Goal: Information Seeking & Learning: Learn about a topic

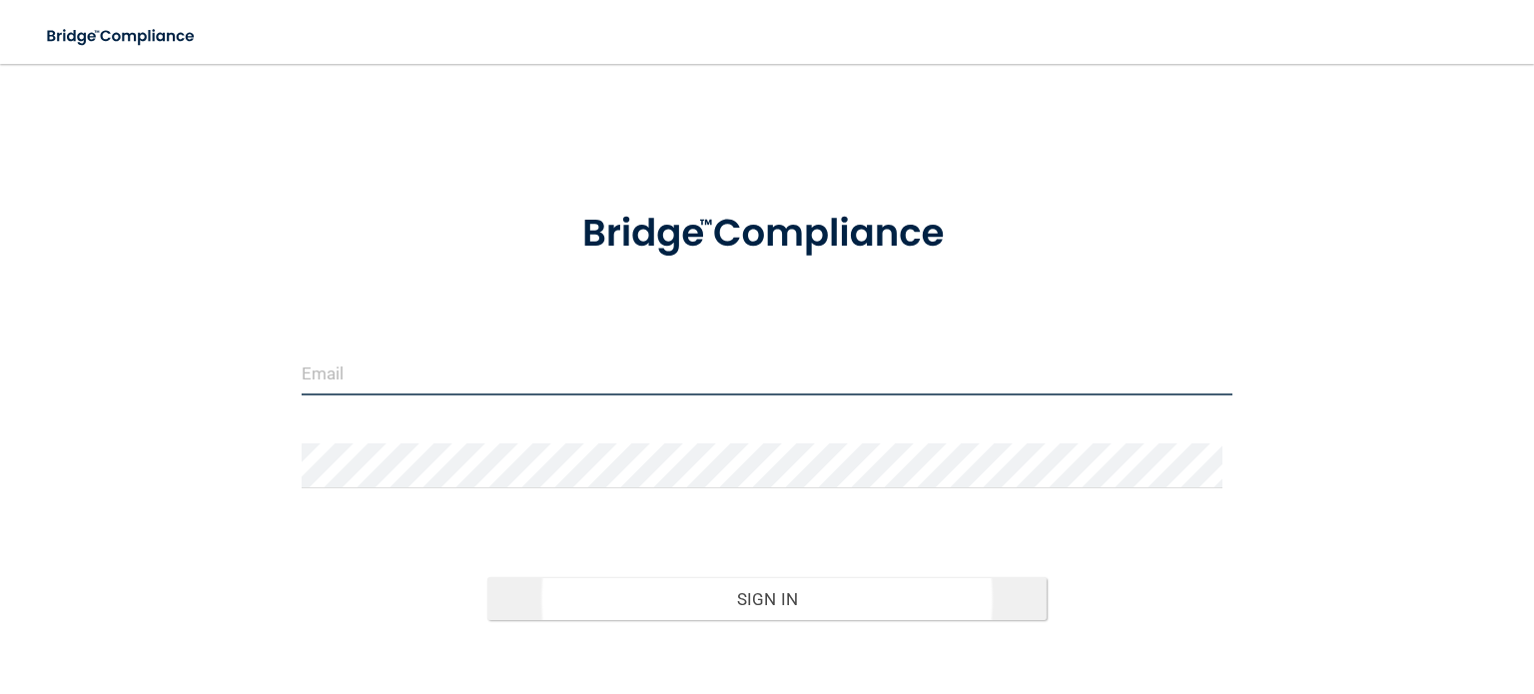
type input "[EMAIL_ADDRESS][DOMAIN_NAME]"
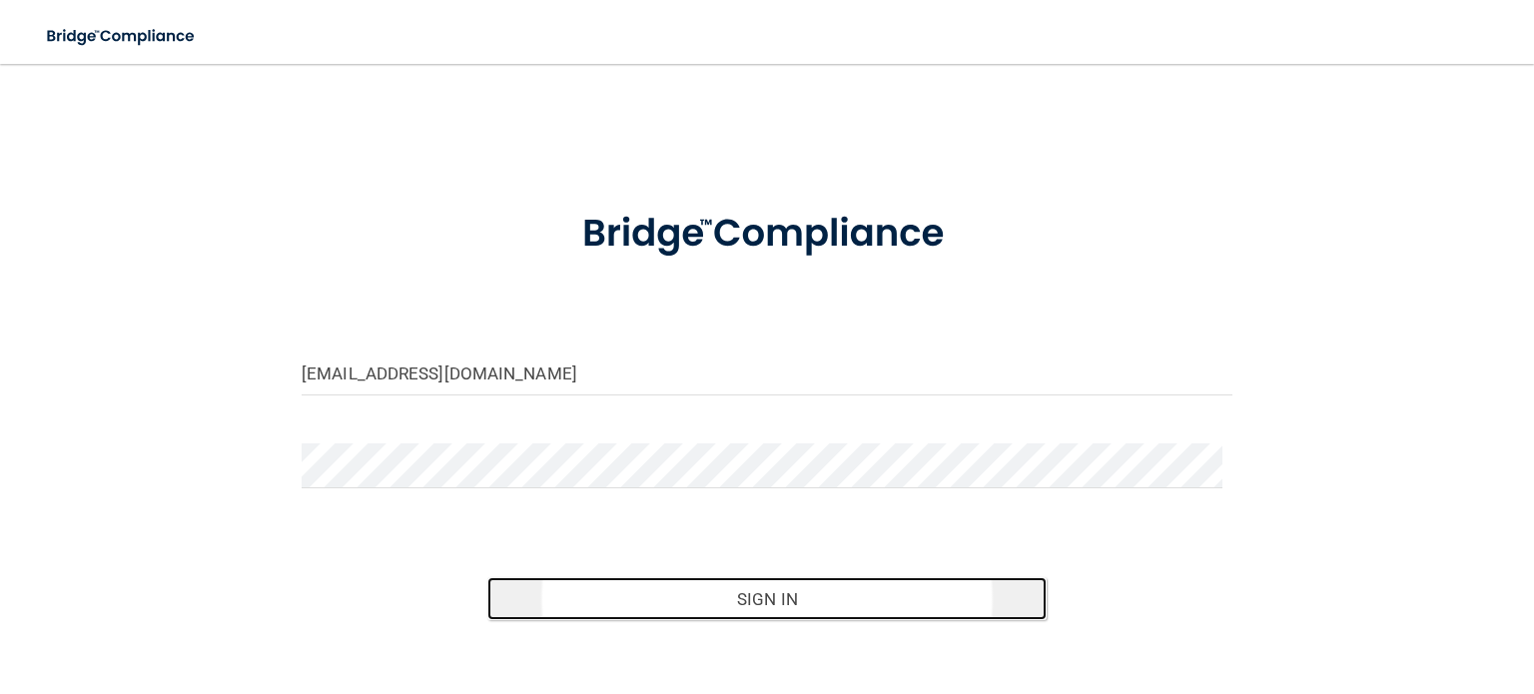
click at [683, 586] on button "Sign In" at bounding box center [766, 599] width 558 height 44
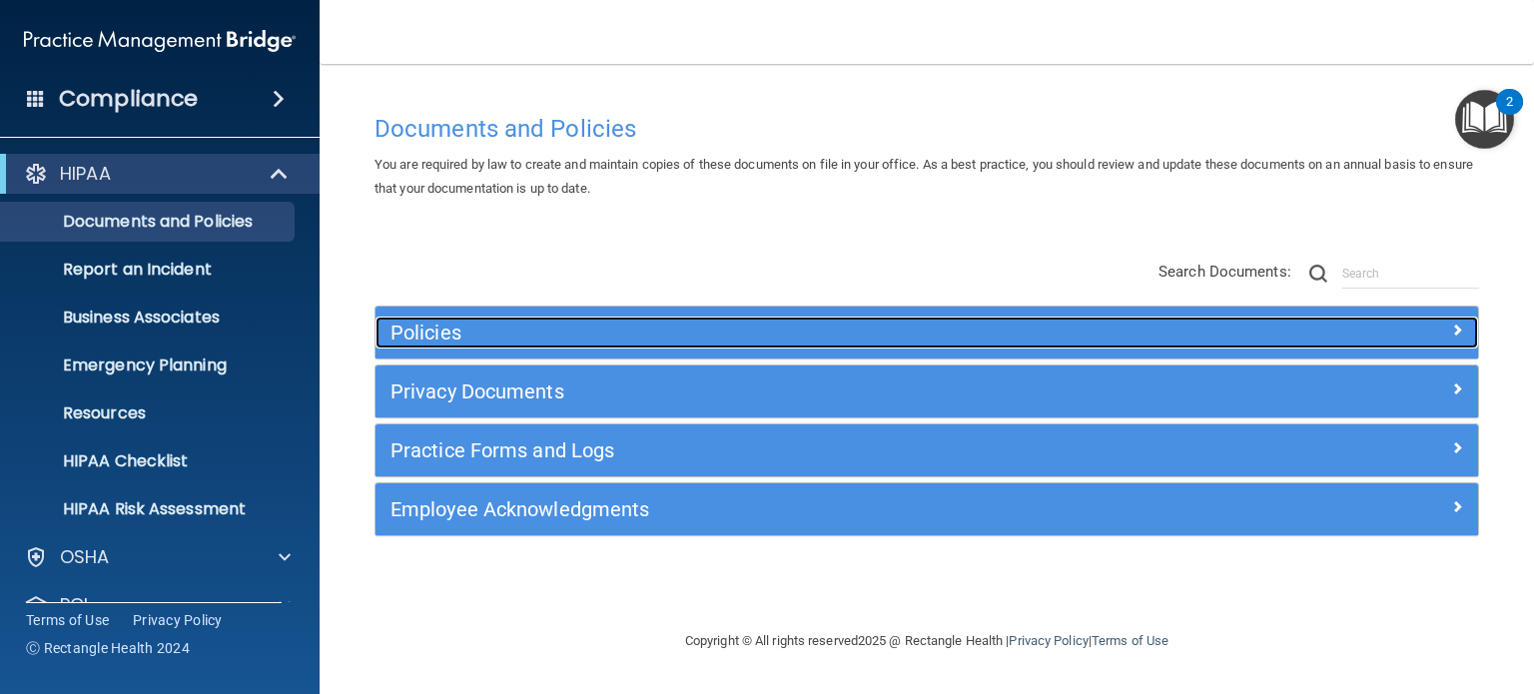
click at [475, 336] on h5 "Policies" at bounding box center [788, 332] width 797 height 22
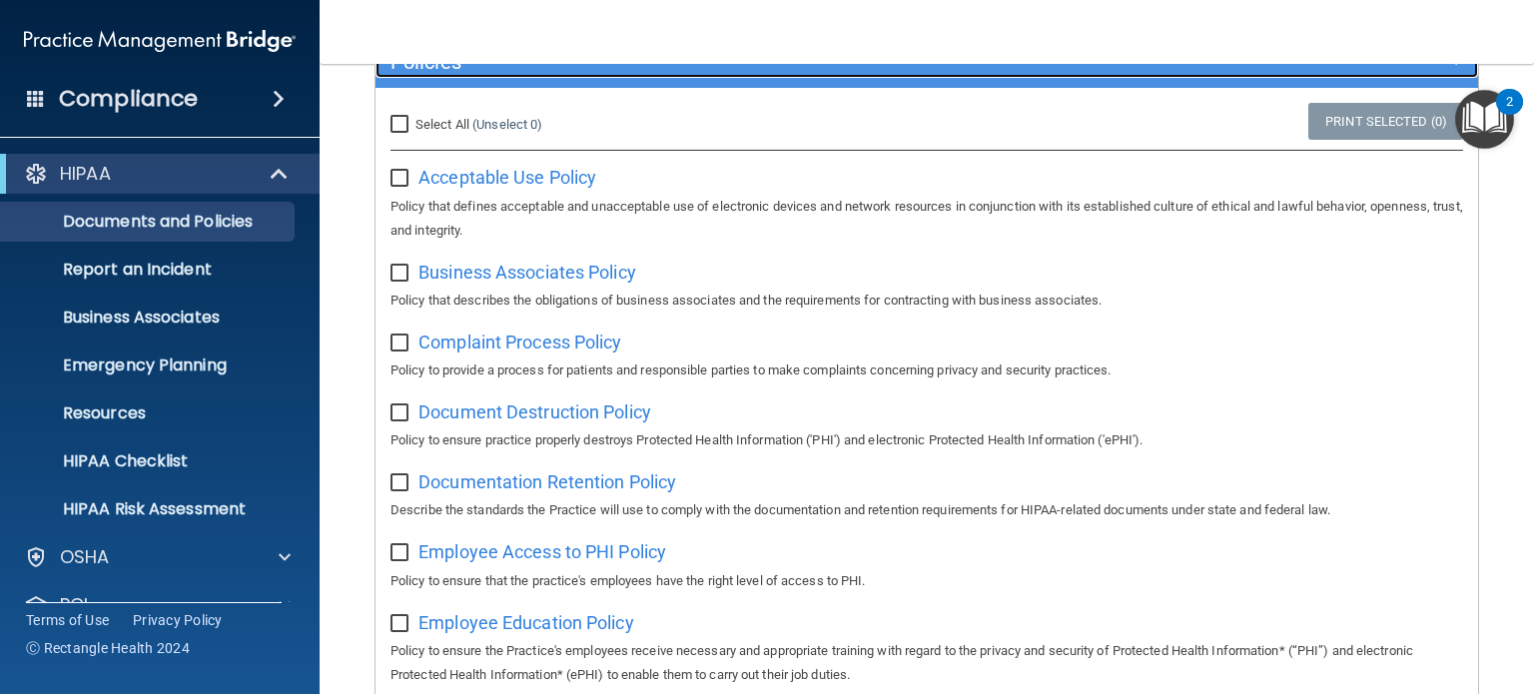
scroll to position [313, 0]
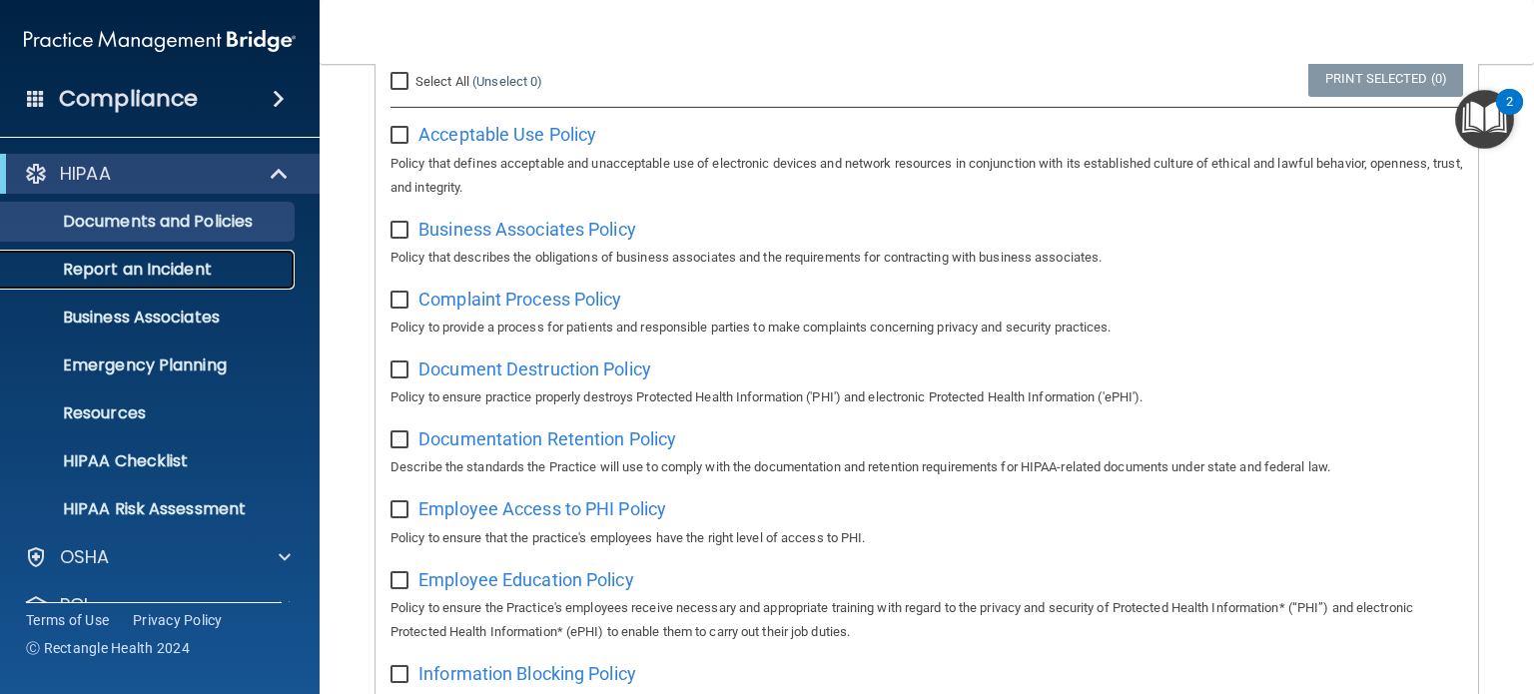
click at [125, 263] on p "Report an Incident" at bounding box center [149, 270] width 273 height 20
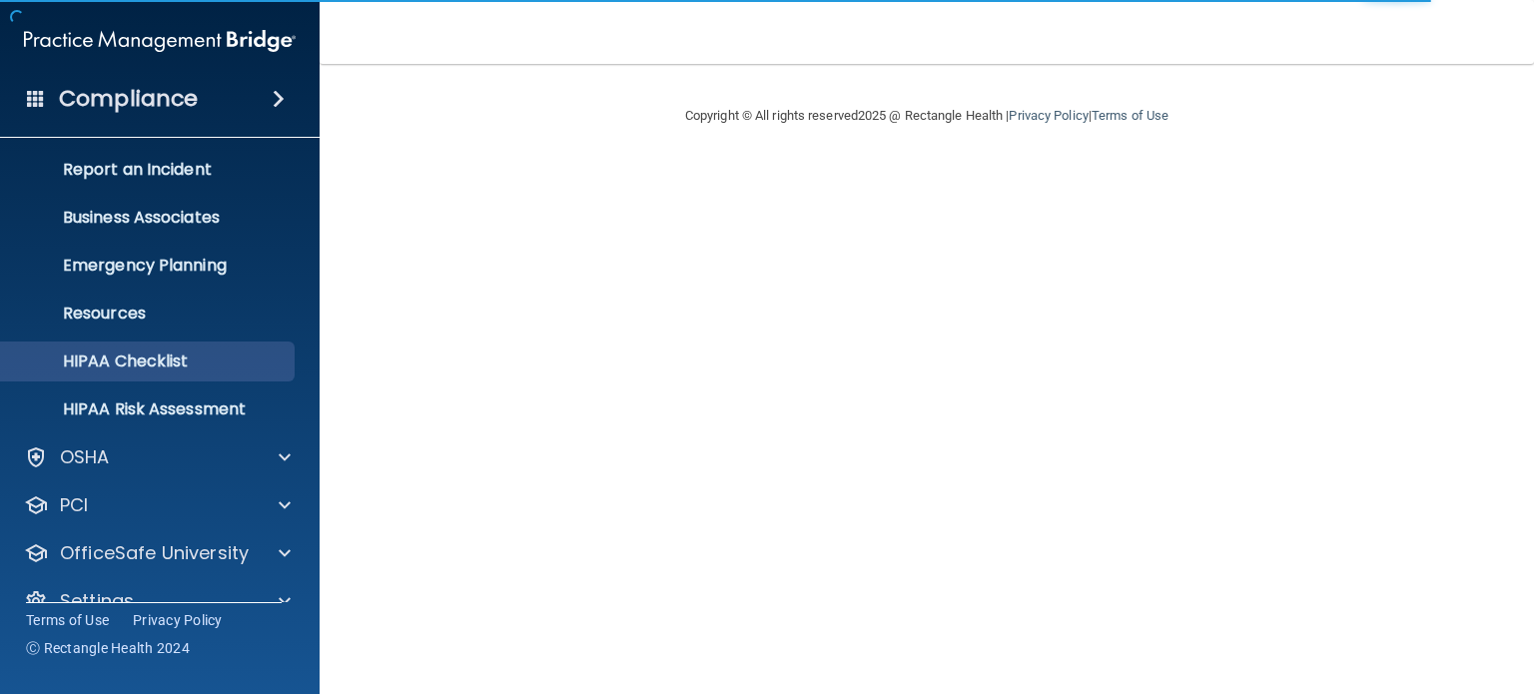
scroll to position [134, 0]
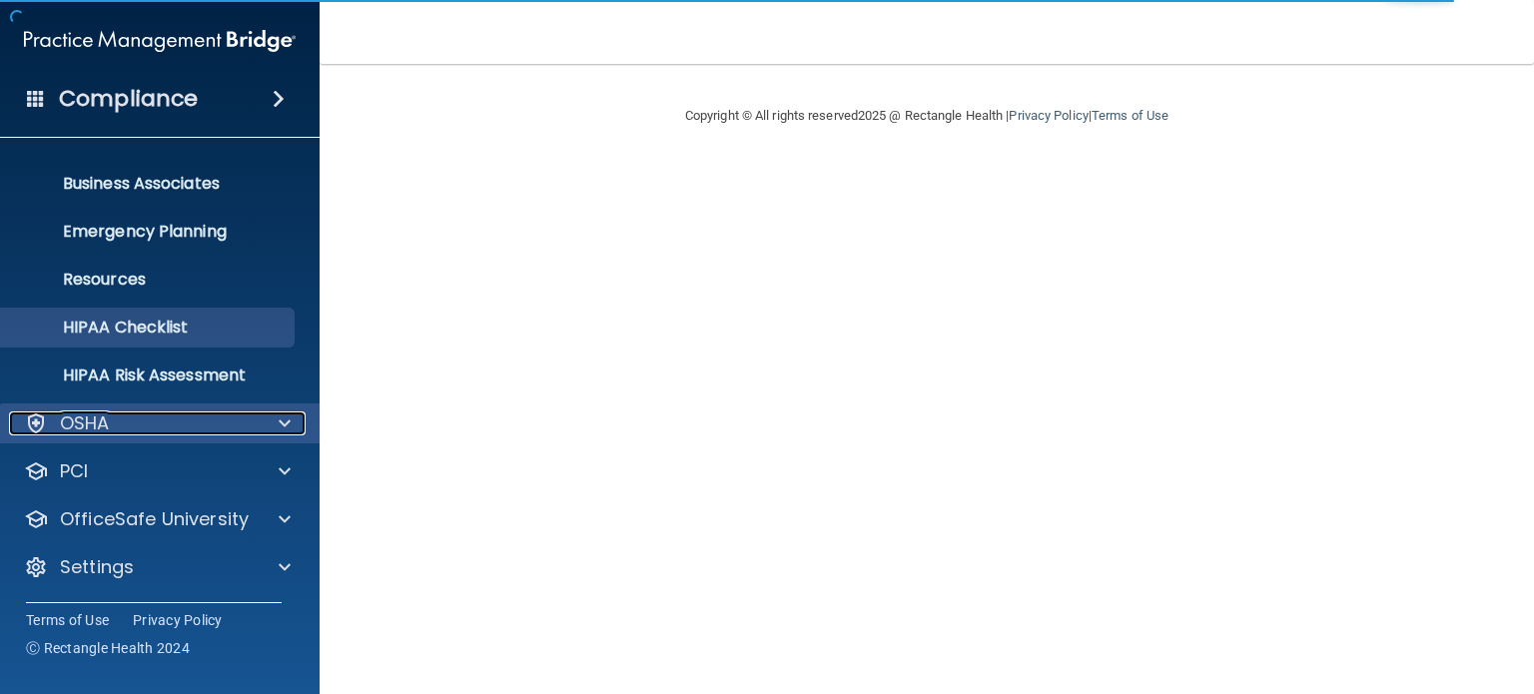
click at [124, 429] on div "OSHA" at bounding box center [133, 423] width 248 height 24
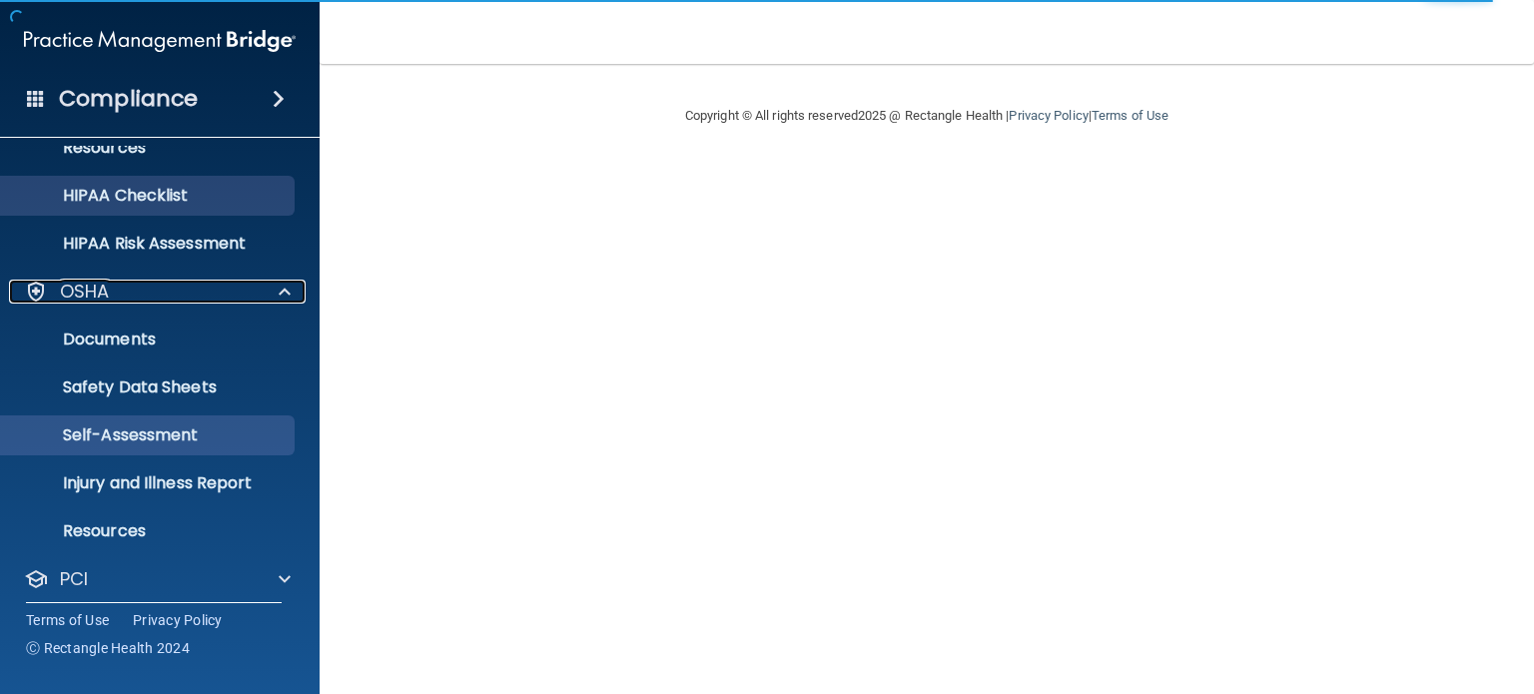
scroll to position [333, 0]
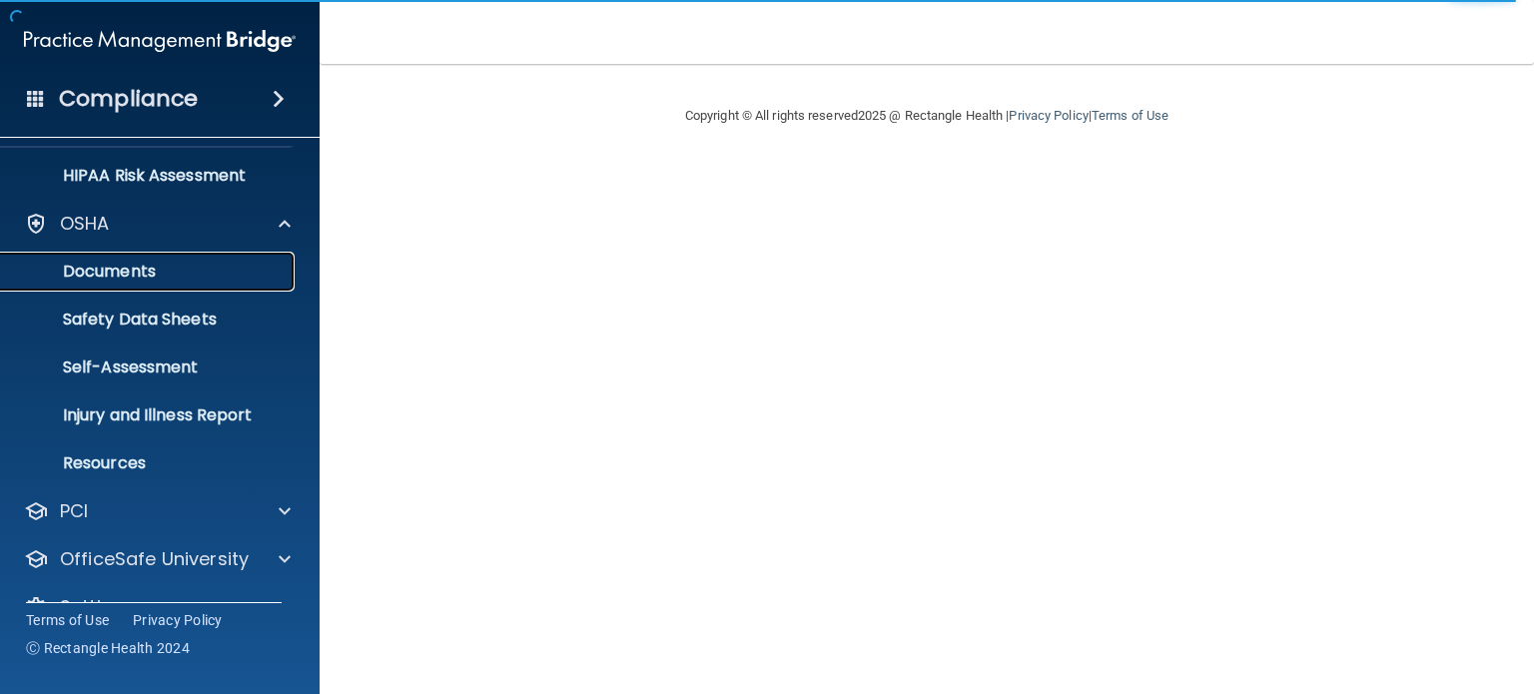
click at [153, 267] on p "Documents" at bounding box center [149, 272] width 273 height 20
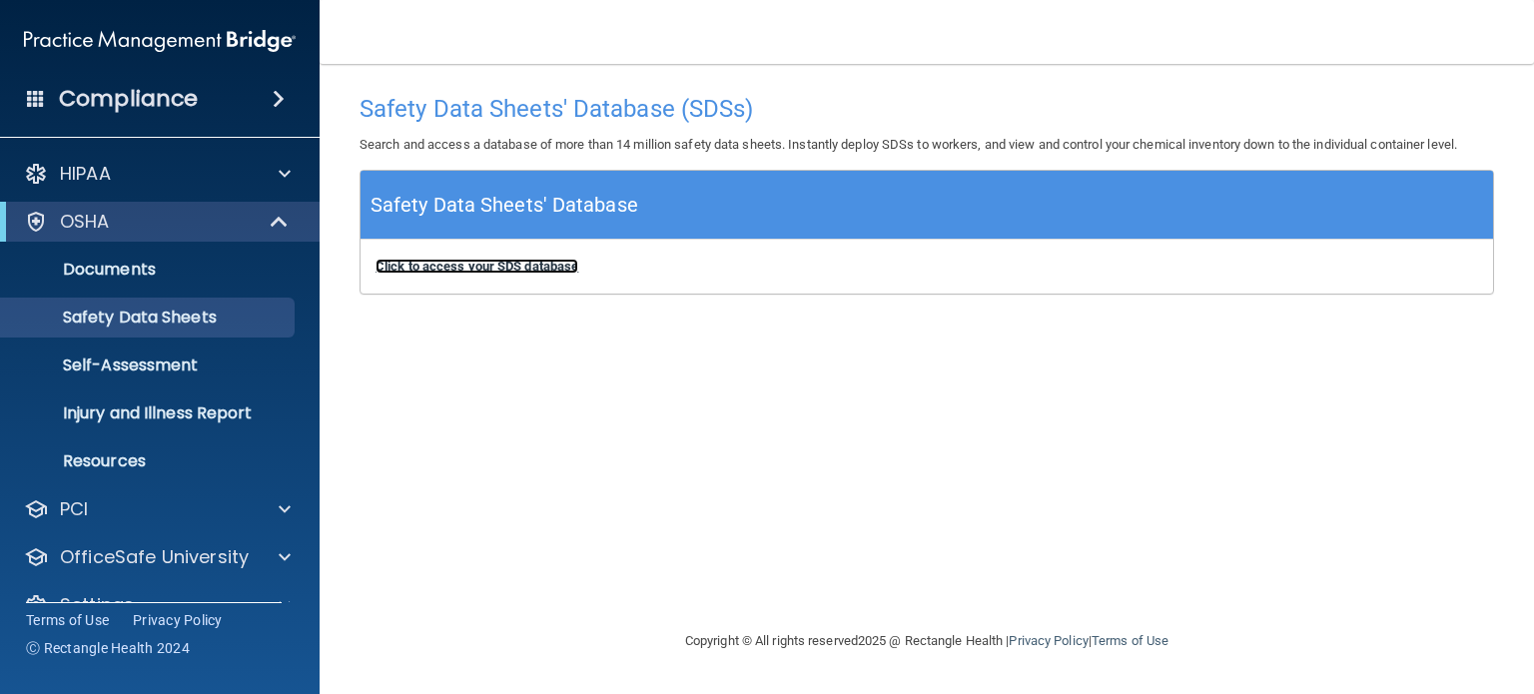
click at [444, 269] on b "Click to access your SDS database" at bounding box center [476, 266] width 203 height 15
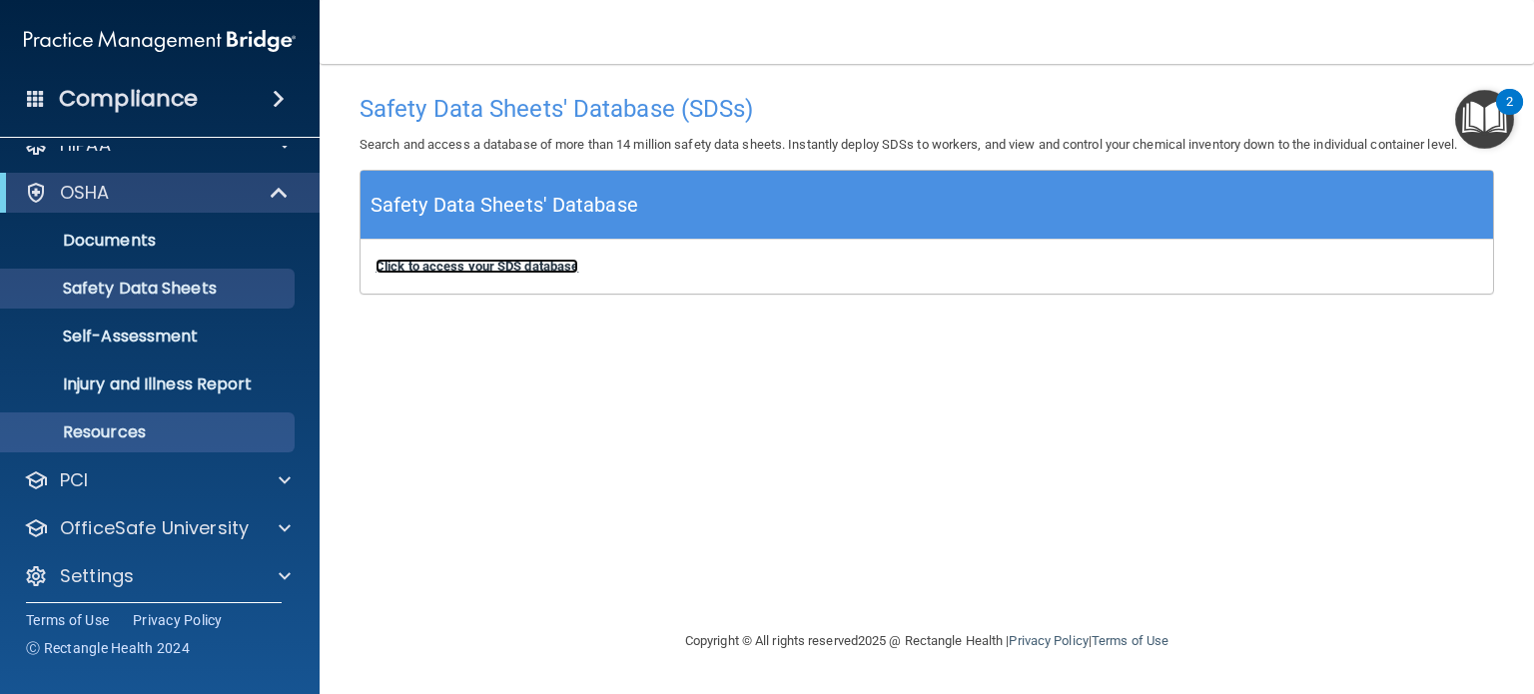
scroll to position [38, 0]
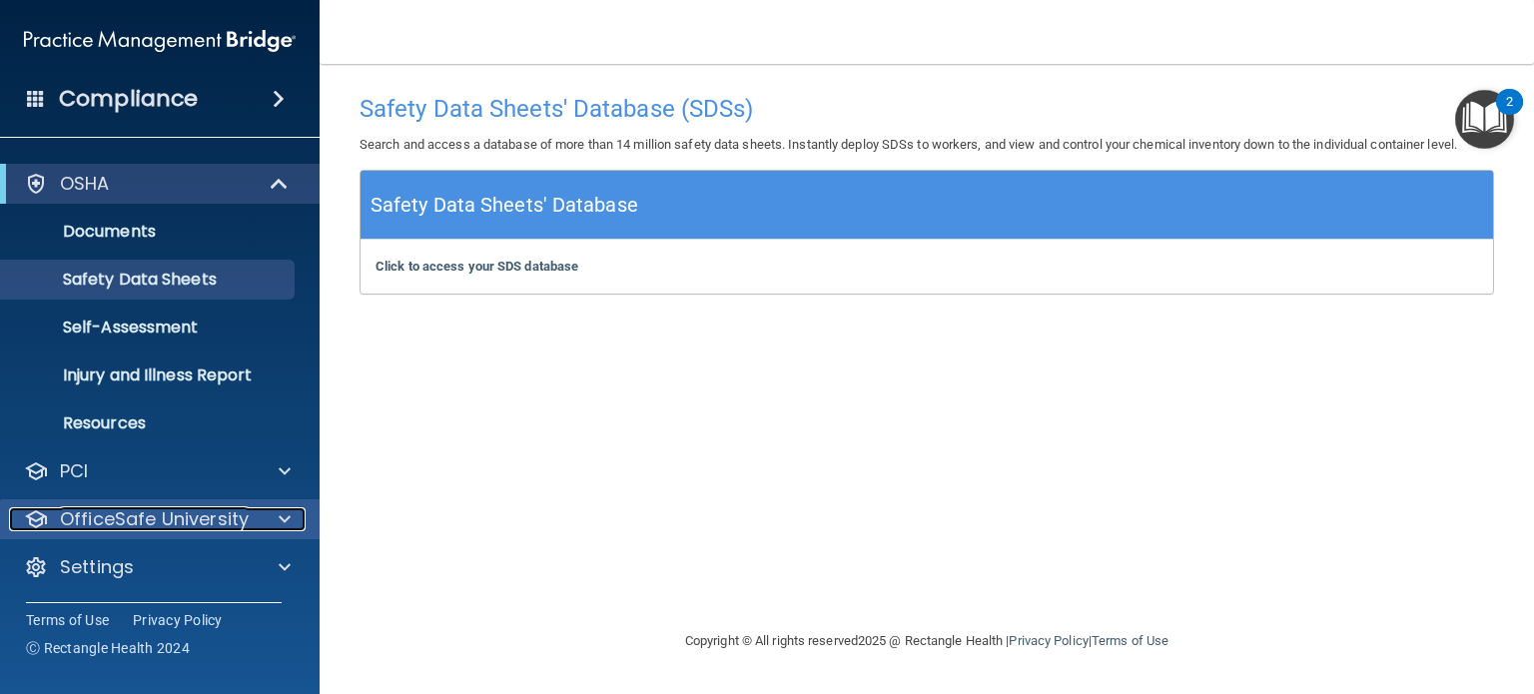
click at [141, 521] on p "OfficeSafe University" at bounding box center [154, 519] width 189 height 24
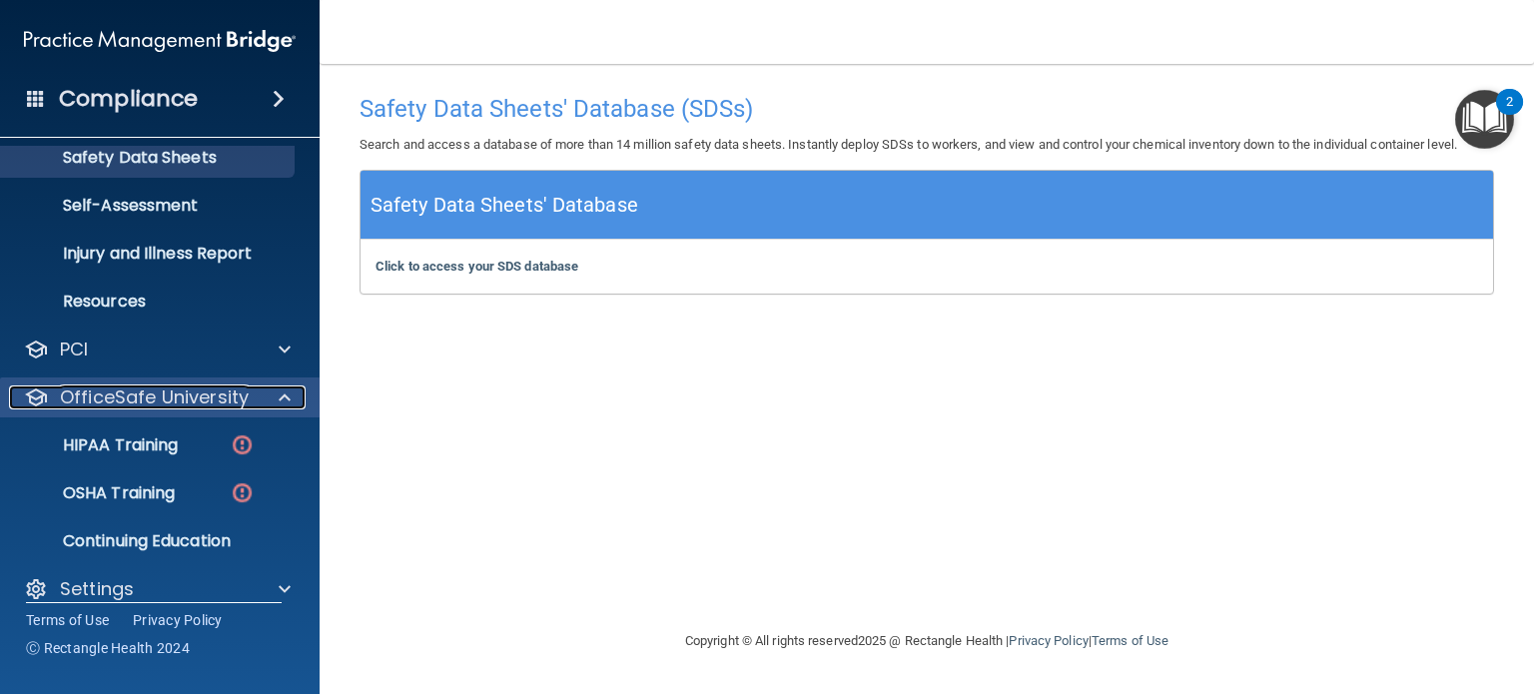
scroll to position [182, 0]
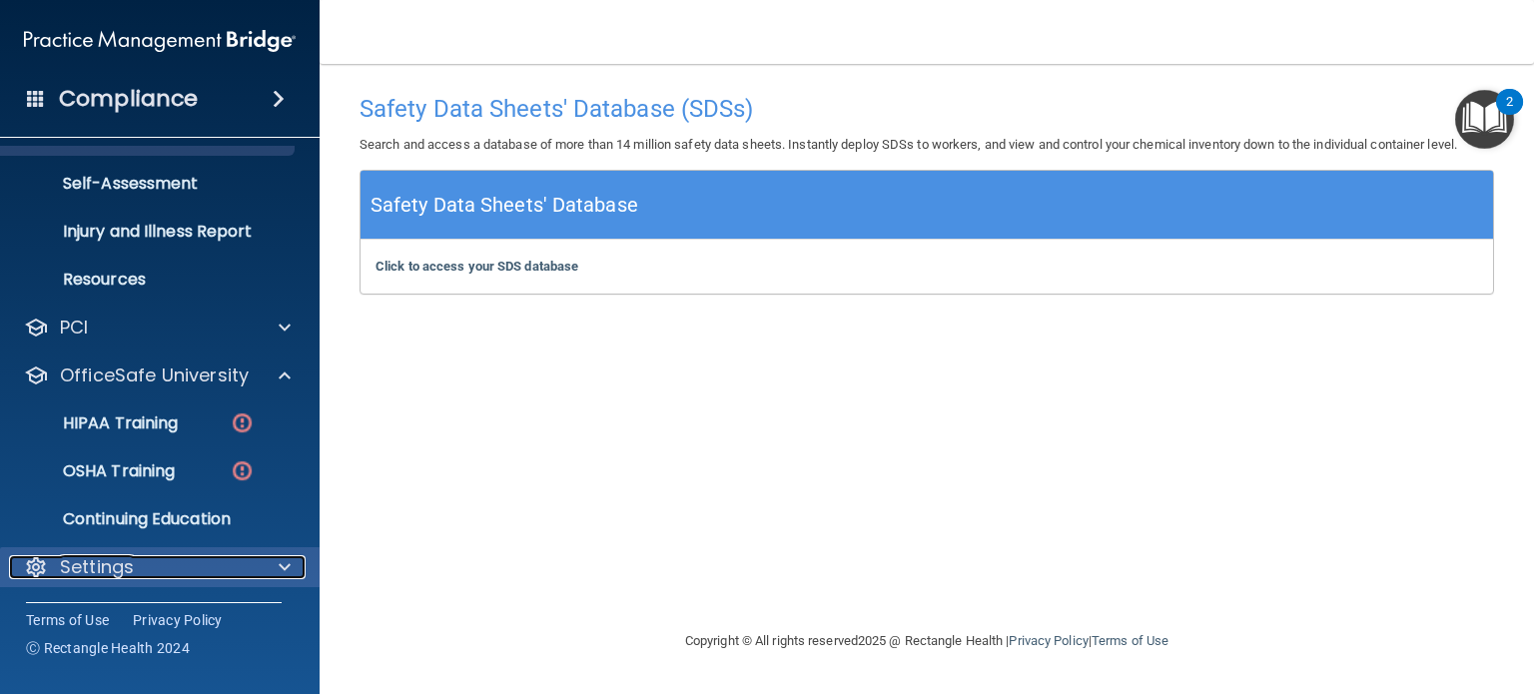
click at [104, 564] on p "Settings" at bounding box center [97, 567] width 74 height 24
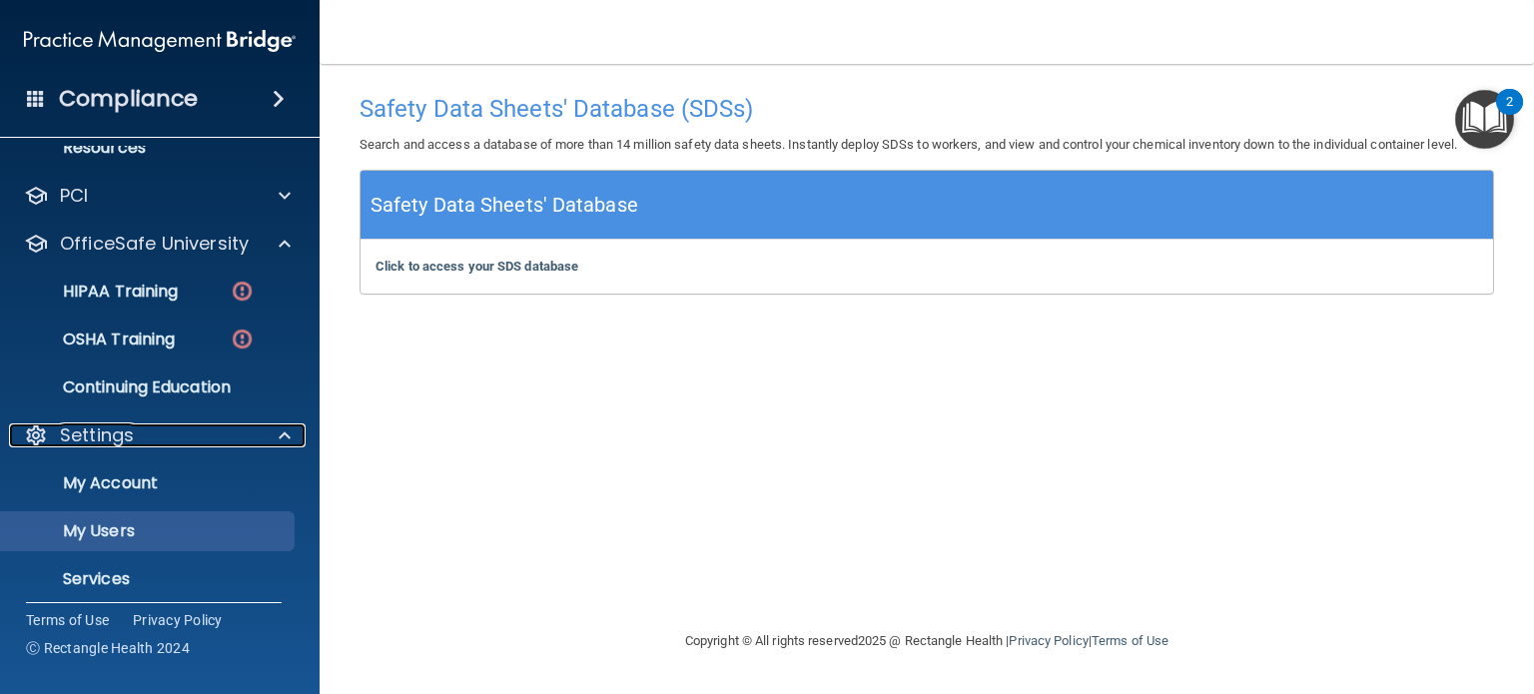
scroll to position [373, 0]
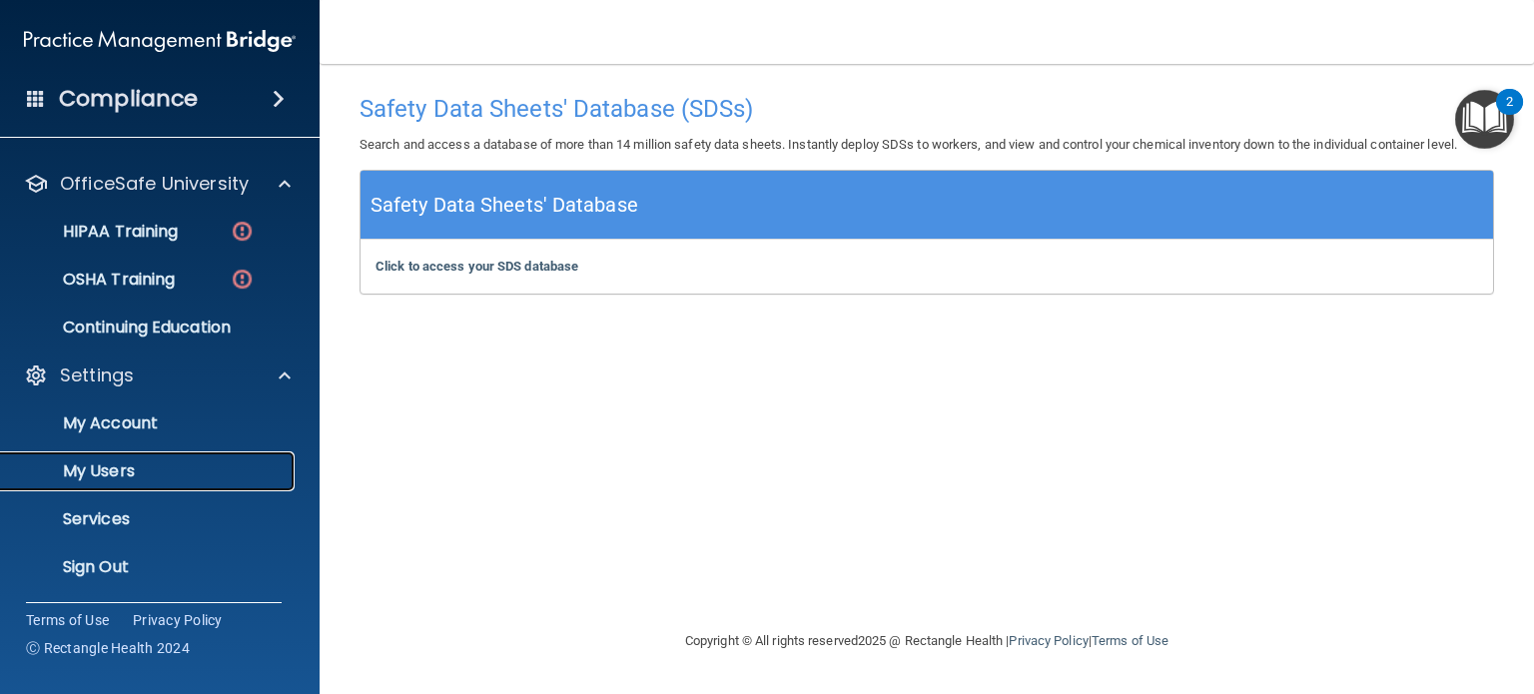
click at [88, 477] on p "My Users" at bounding box center [149, 471] width 273 height 20
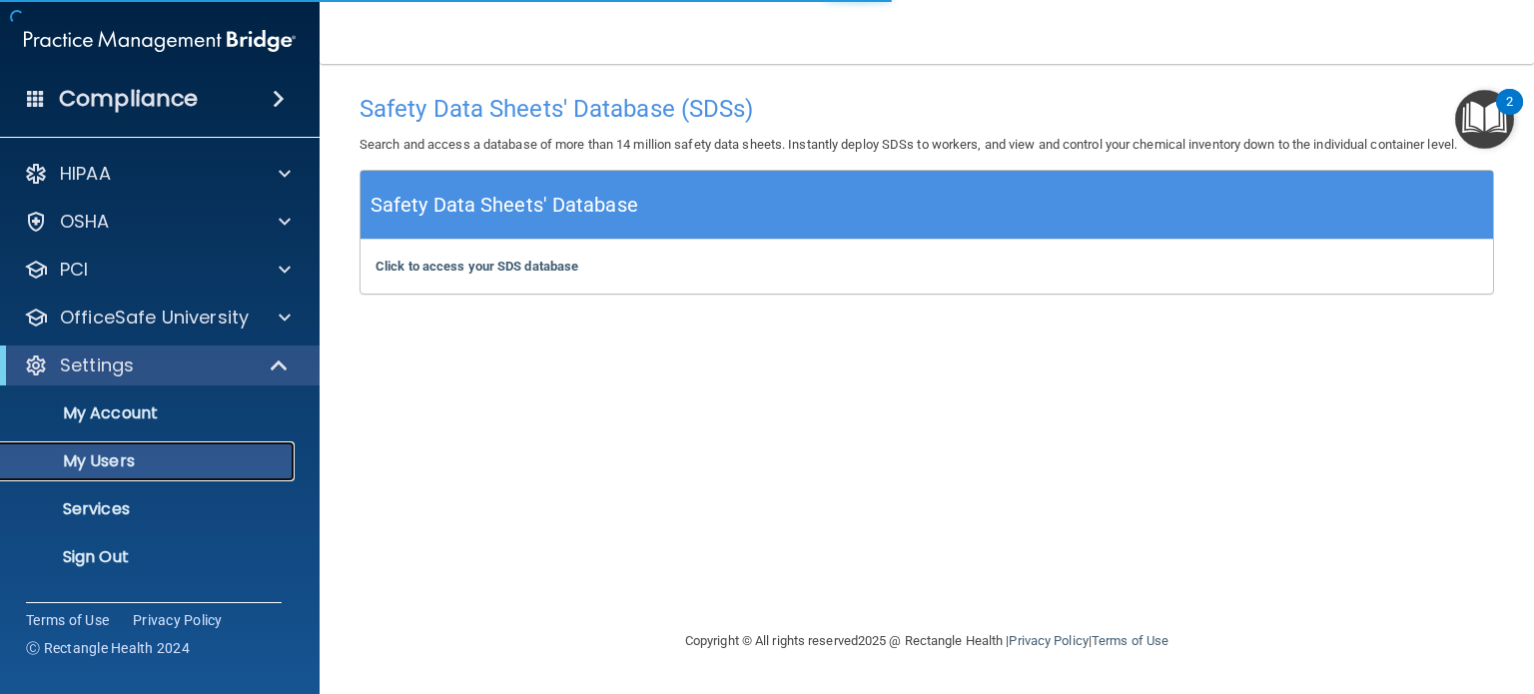
select select "20"
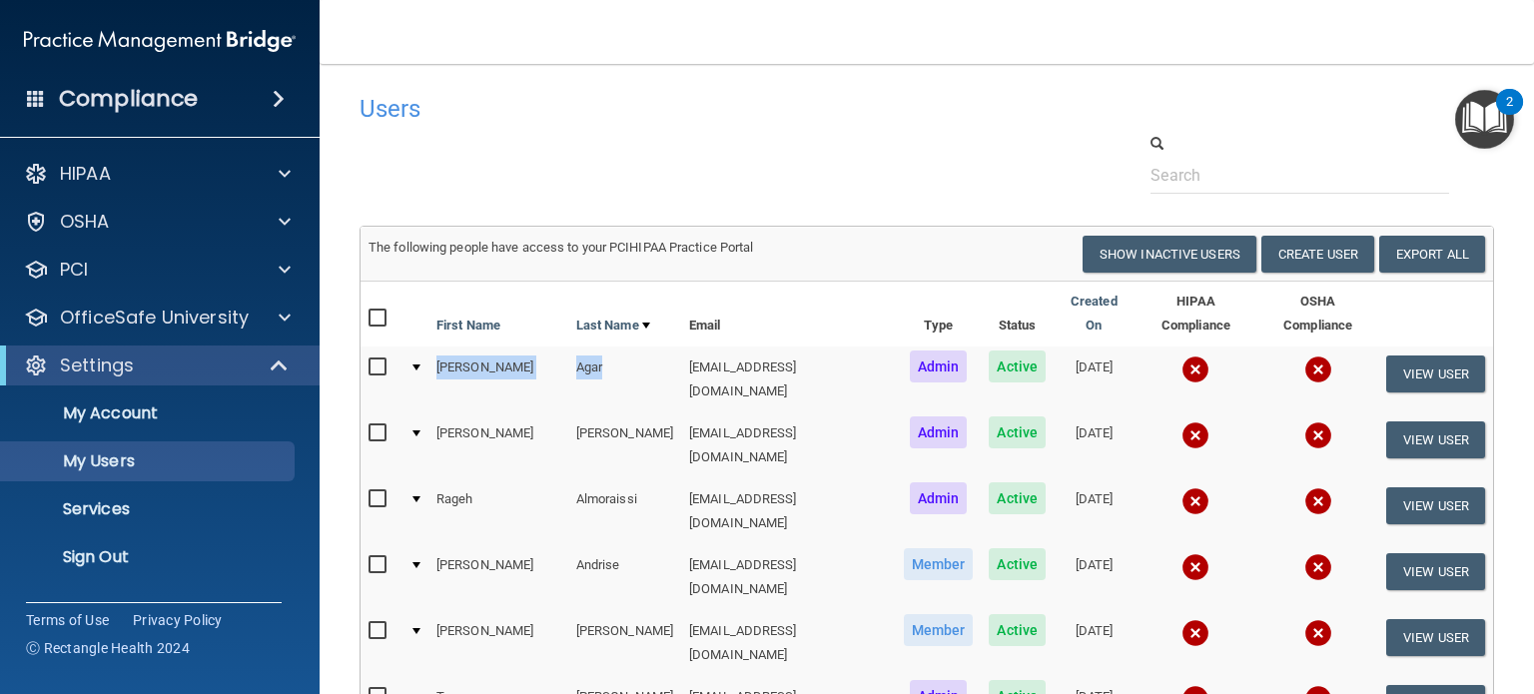
drag, startPoint x: 551, startPoint y: 350, endPoint x: 429, endPoint y: 349, distance: 121.8
click at [429, 349] on tr "Jason Agar jagar@rectanglehealth.com Admin Active 06/21/2022 View User" at bounding box center [926, 379] width 1132 height 66
click at [927, 254] on div "Resend Invite Export All Create User Show Inactive Users" at bounding box center [1213, 254] width 573 height 37
drag, startPoint x: 557, startPoint y: 345, endPoint x: 427, endPoint y: 361, distance: 130.8
click at [427, 361] on tr "Jason Agar jagar@rectanglehealth.com Admin Active 06/21/2022 View User" at bounding box center [926, 379] width 1132 height 66
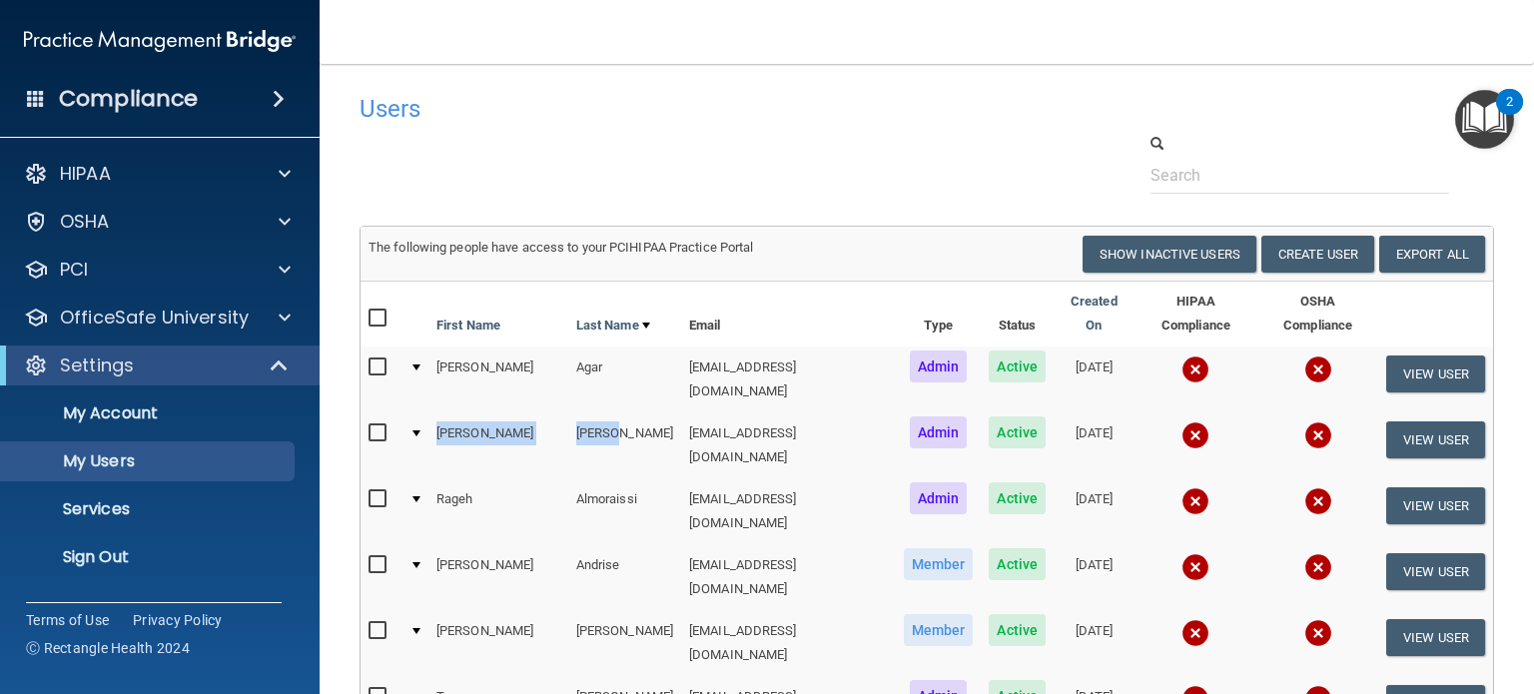
drag, startPoint x: 544, startPoint y: 402, endPoint x: 439, endPoint y: 402, distance: 104.8
click at [439, 412] on tr "Jamie Allred jallred@rectanglehealth.com Admin Active 04/25/2025 View User" at bounding box center [926, 445] width 1132 height 66
click at [170, 314] on p "OfficeSafe University" at bounding box center [154, 318] width 189 height 24
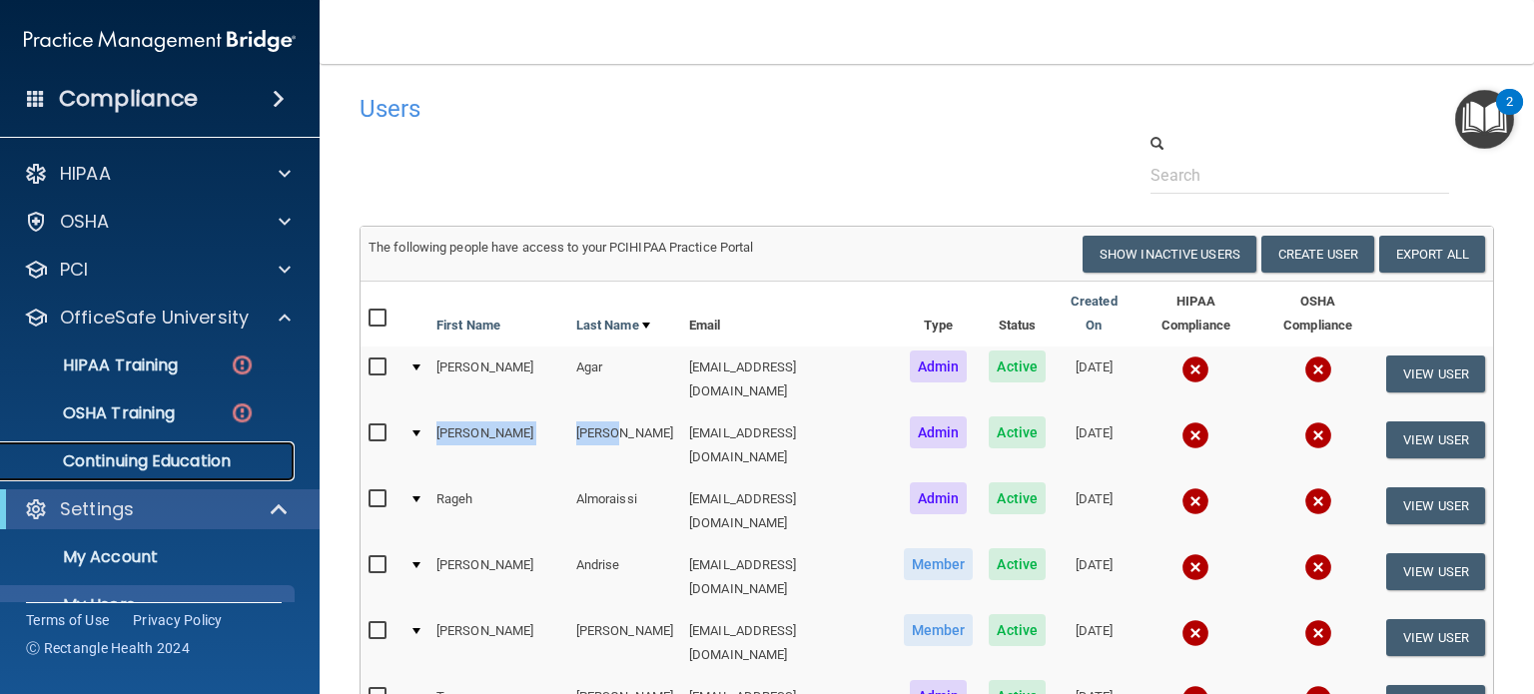
click at [163, 464] on p "Continuing Education" at bounding box center [149, 461] width 273 height 20
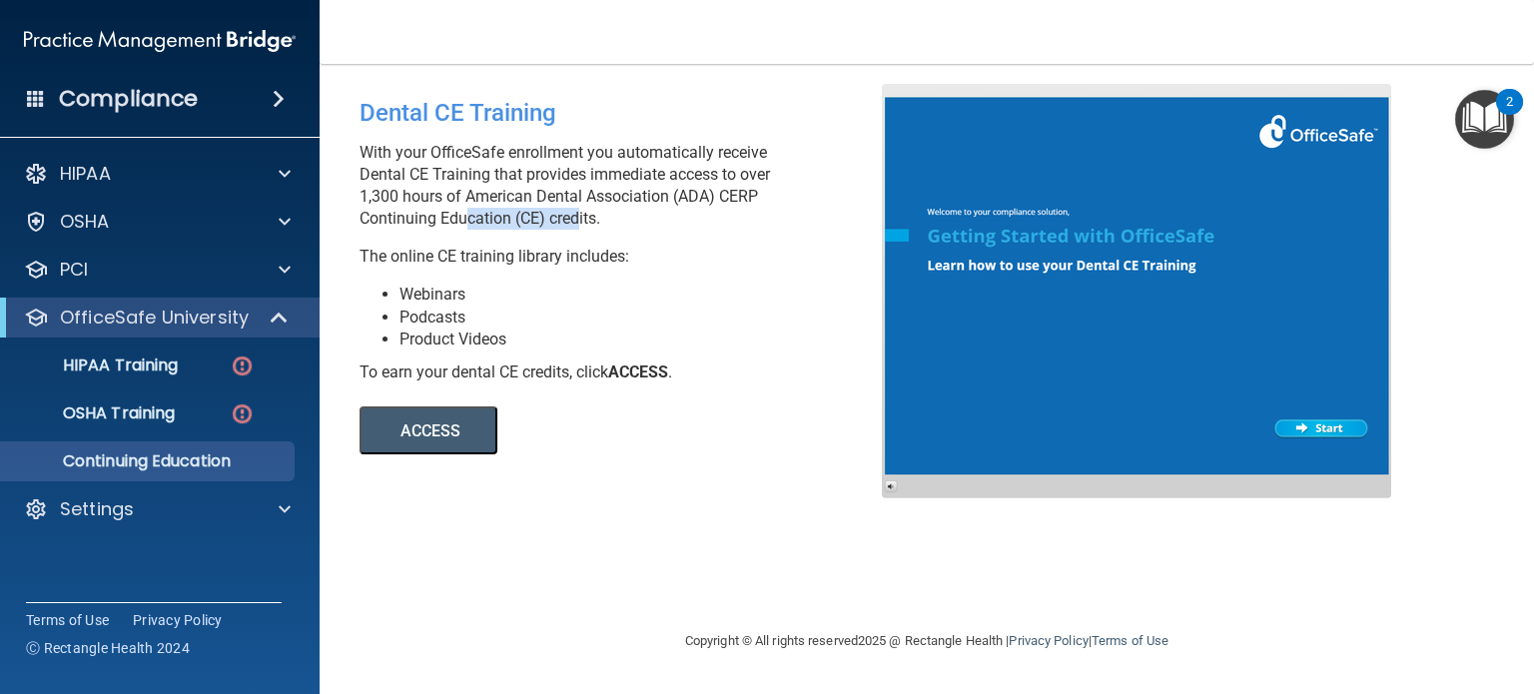
drag, startPoint x: 572, startPoint y: 217, endPoint x: 461, endPoint y: 226, distance: 111.2
click at [459, 226] on p "With your OfficeSafe enrollment you automatically receive Dental CE Training th…" at bounding box center [627, 186] width 537 height 88
click at [743, 279] on div "Dental CE Training With your OfficeSafe enrollment you automatically receive De…" at bounding box center [627, 269] width 567 height 370
drag, startPoint x: 599, startPoint y: 216, endPoint x: 355, endPoint y: 213, distance: 243.6
click at [355, 213] on div "Dental CE Training With your OfficeSafe enrollment you automatically receive De…" at bounding box center [627, 269] width 567 height 370
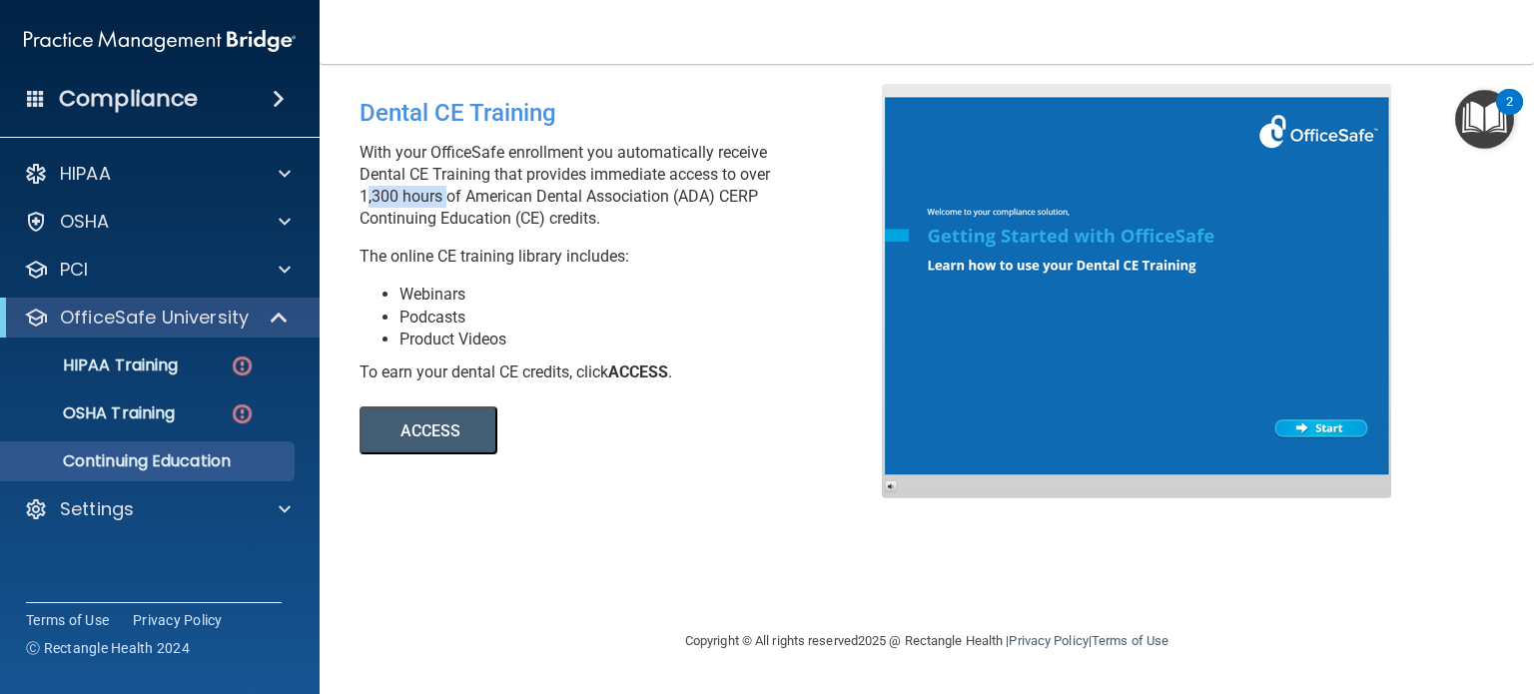
drag, startPoint x: 363, startPoint y: 199, endPoint x: 443, endPoint y: 215, distance: 81.5
click at [442, 207] on p "With your OfficeSafe enrollment you automatically receive Dental CE Training th…" at bounding box center [627, 186] width 537 height 88
click at [606, 486] on div "Dental CE Training With your OfficeSafe enrollment you automatically receive De…" at bounding box center [926, 346] width 1134 height 525
click at [648, 419] on div "ACCESS ACCESS" at bounding box center [632, 418] width 546 height 71
drag, startPoint x: 507, startPoint y: 215, endPoint x: 624, endPoint y: 222, distance: 117.0
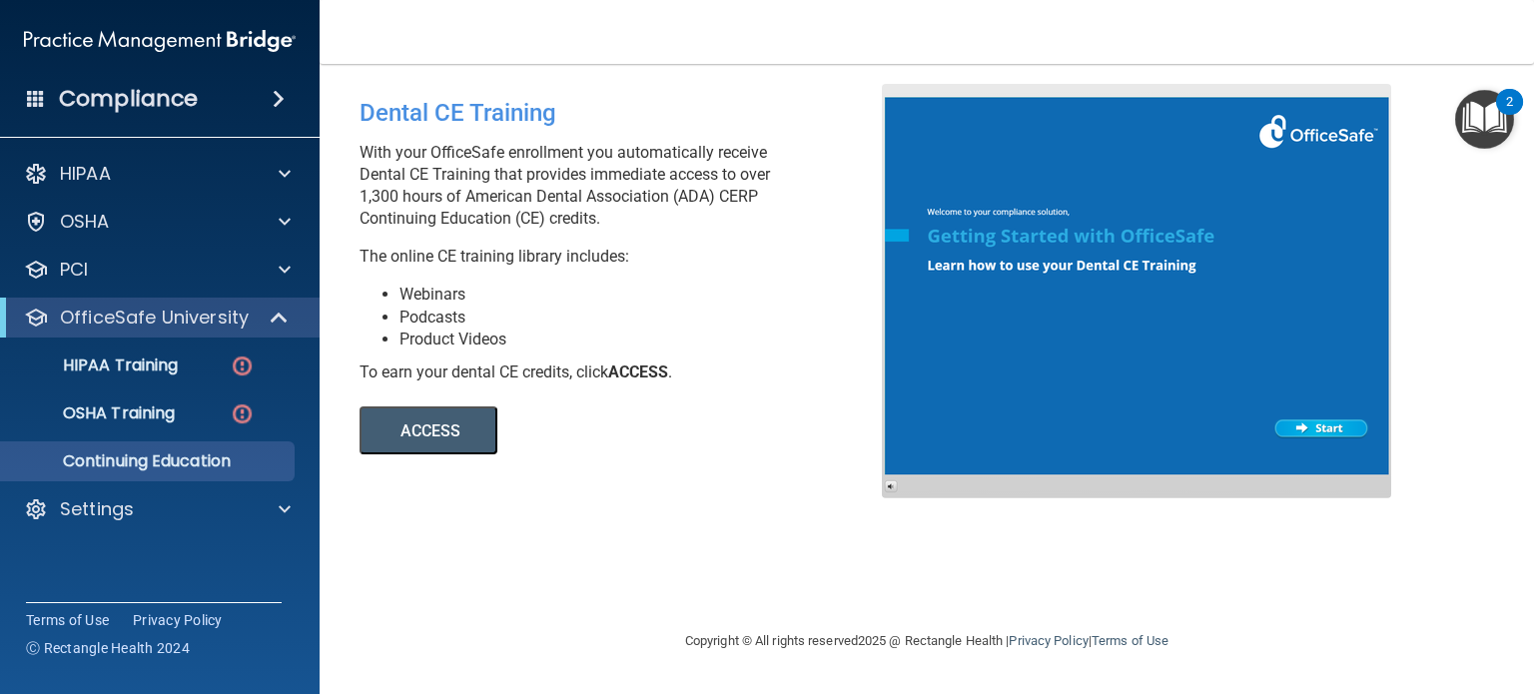
click at [624, 222] on p "With your OfficeSafe enrollment you automatically receive Dental CE Training th…" at bounding box center [627, 186] width 537 height 88
click at [761, 425] on link "ACCESS" at bounding box center [632, 431] width 546 height 15
click at [131, 177] on div "HIPAA" at bounding box center [133, 174] width 248 height 24
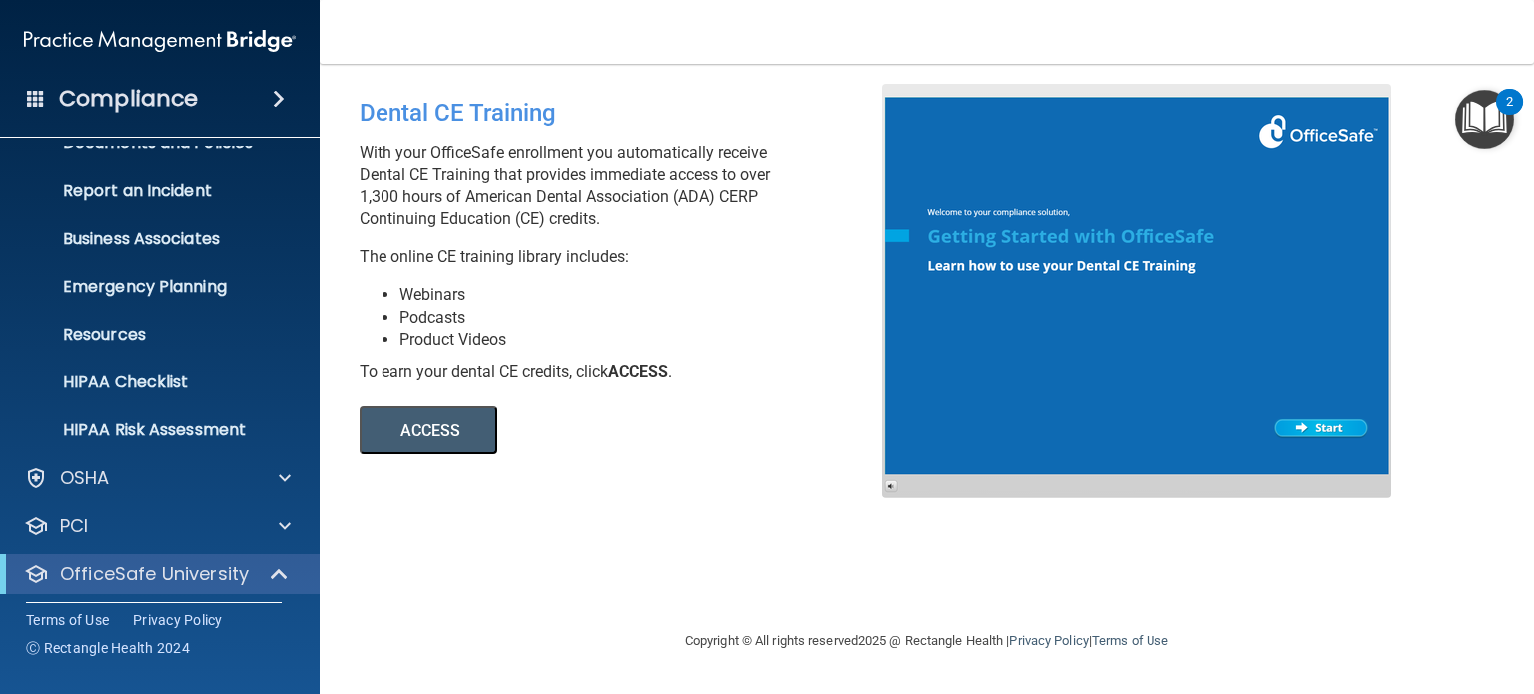
scroll to position [200, 0]
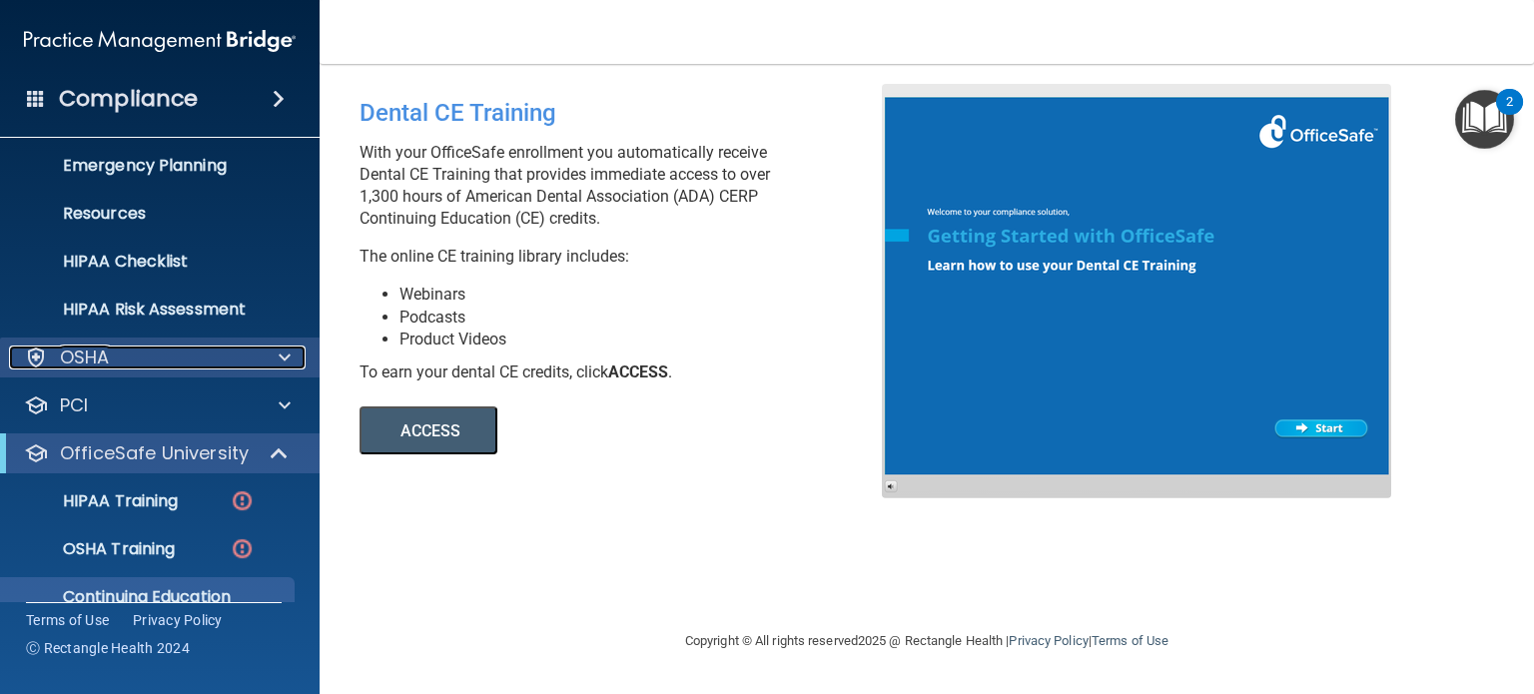
click at [134, 353] on div "OSHA" at bounding box center [133, 357] width 248 height 24
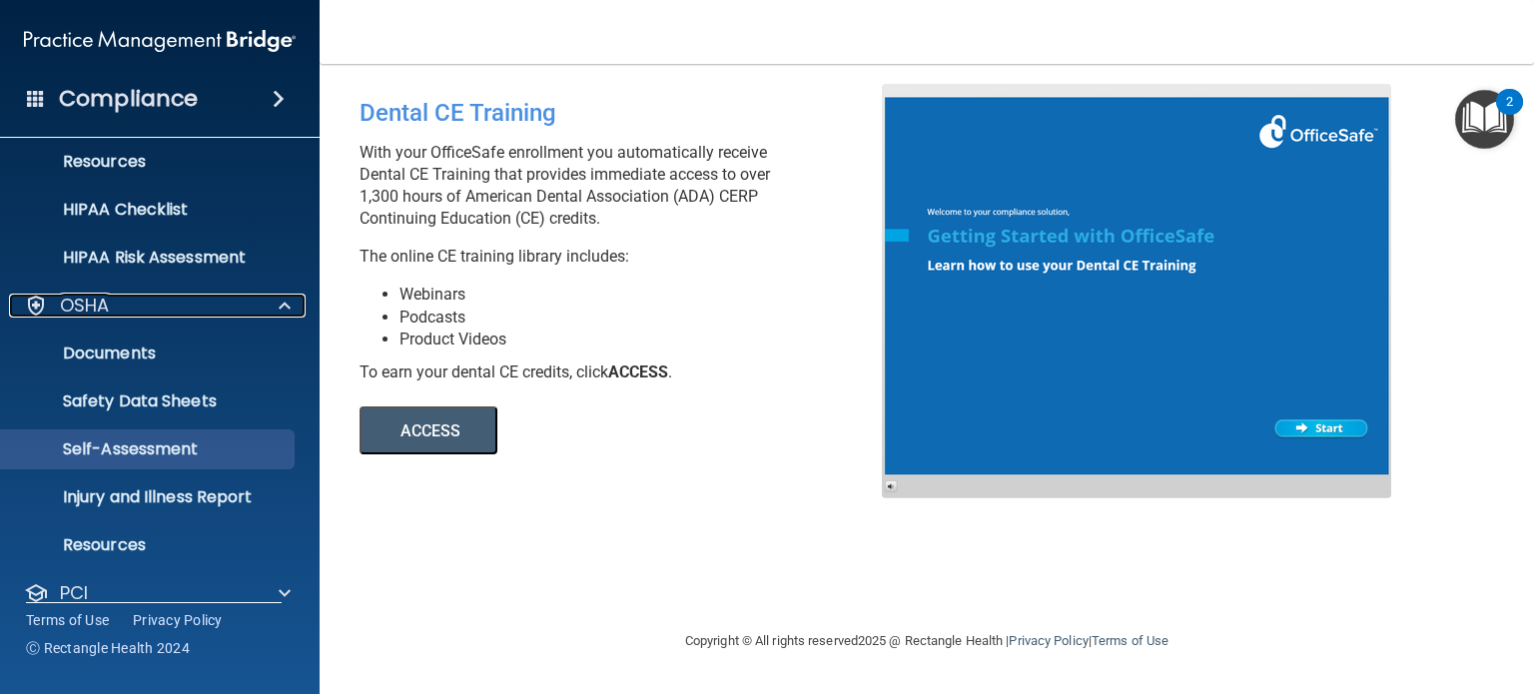
scroll to position [300, 0]
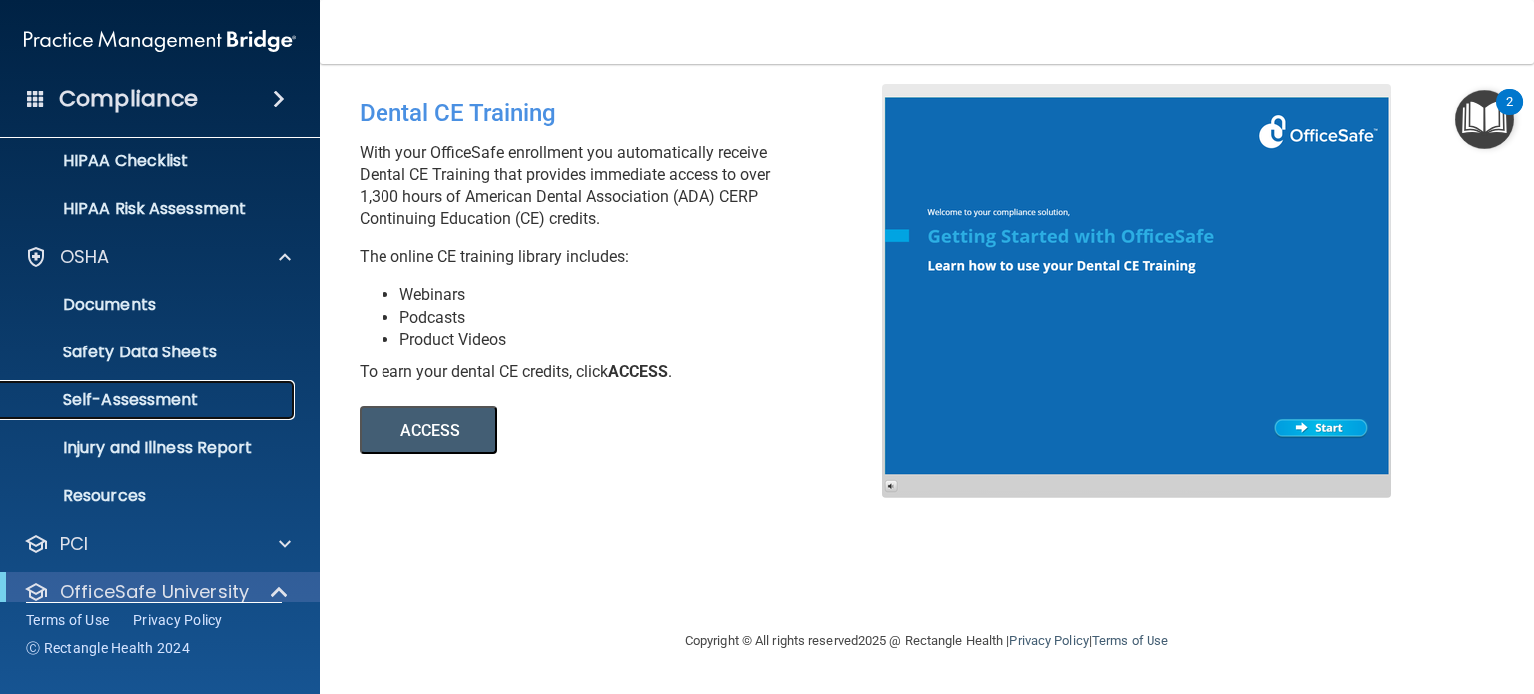
click at [145, 401] on p "Self-Assessment" at bounding box center [149, 400] width 273 height 20
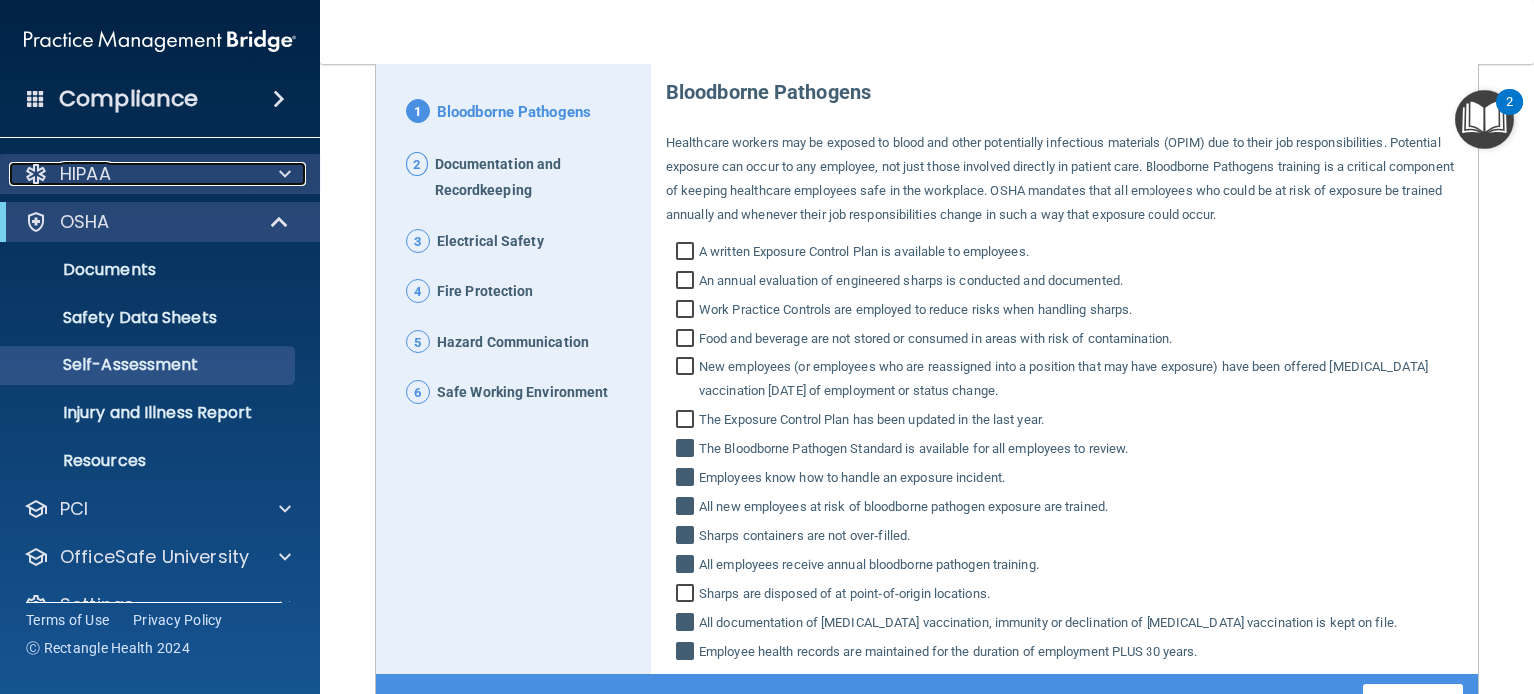
click at [120, 181] on div "HIPAA" at bounding box center [133, 174] width 248 height 24
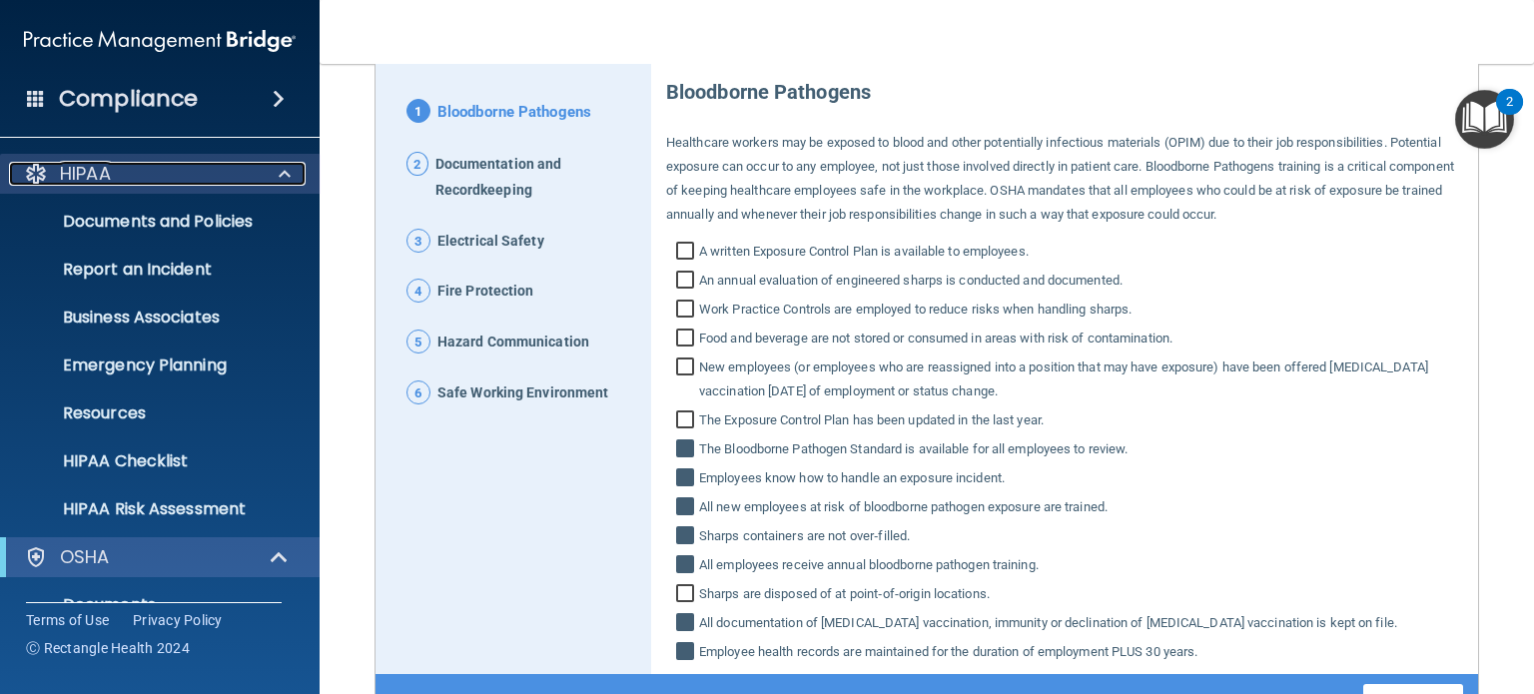
click at [106, 173] on p "HIPAA" at bounding box center [85, 174] width 51 height 24
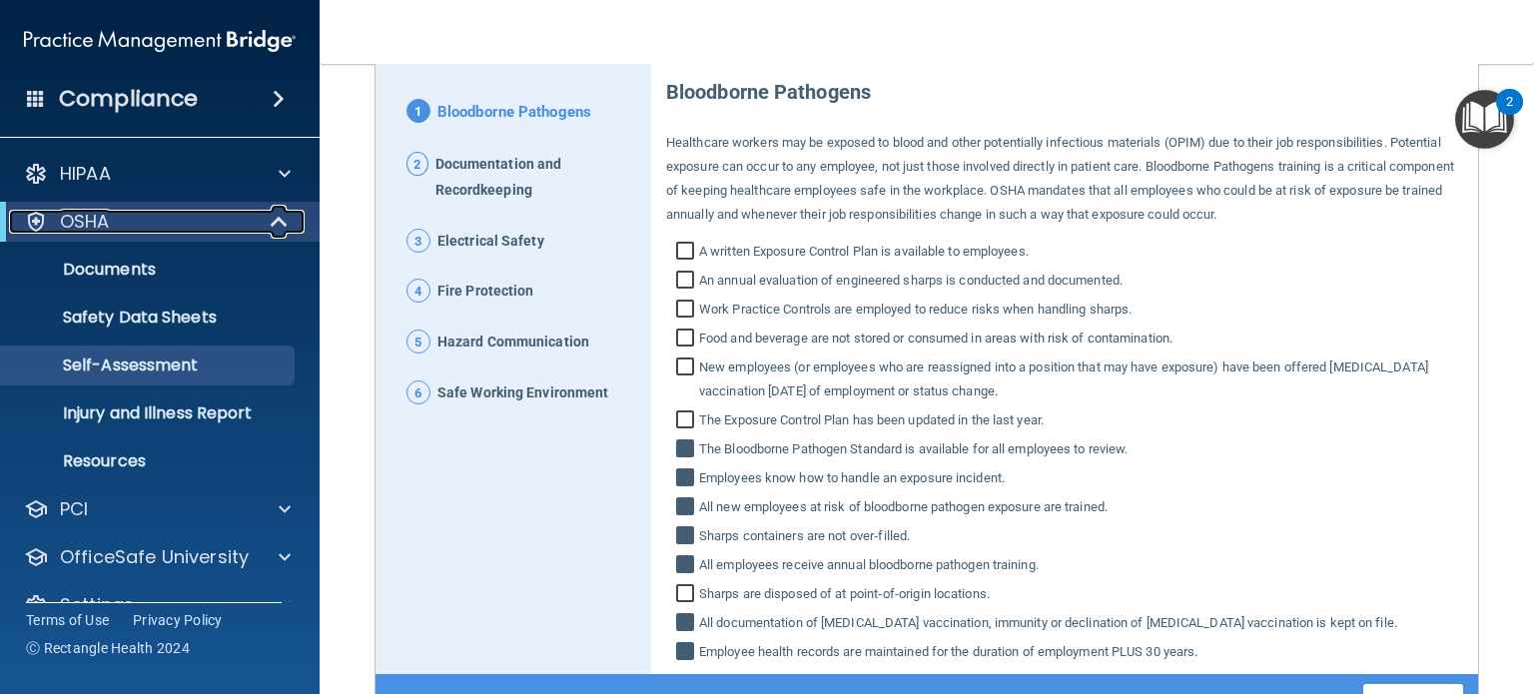
click at [179, 230] on div "OSHA" at bounding box center [132, 222] width 247 height 24
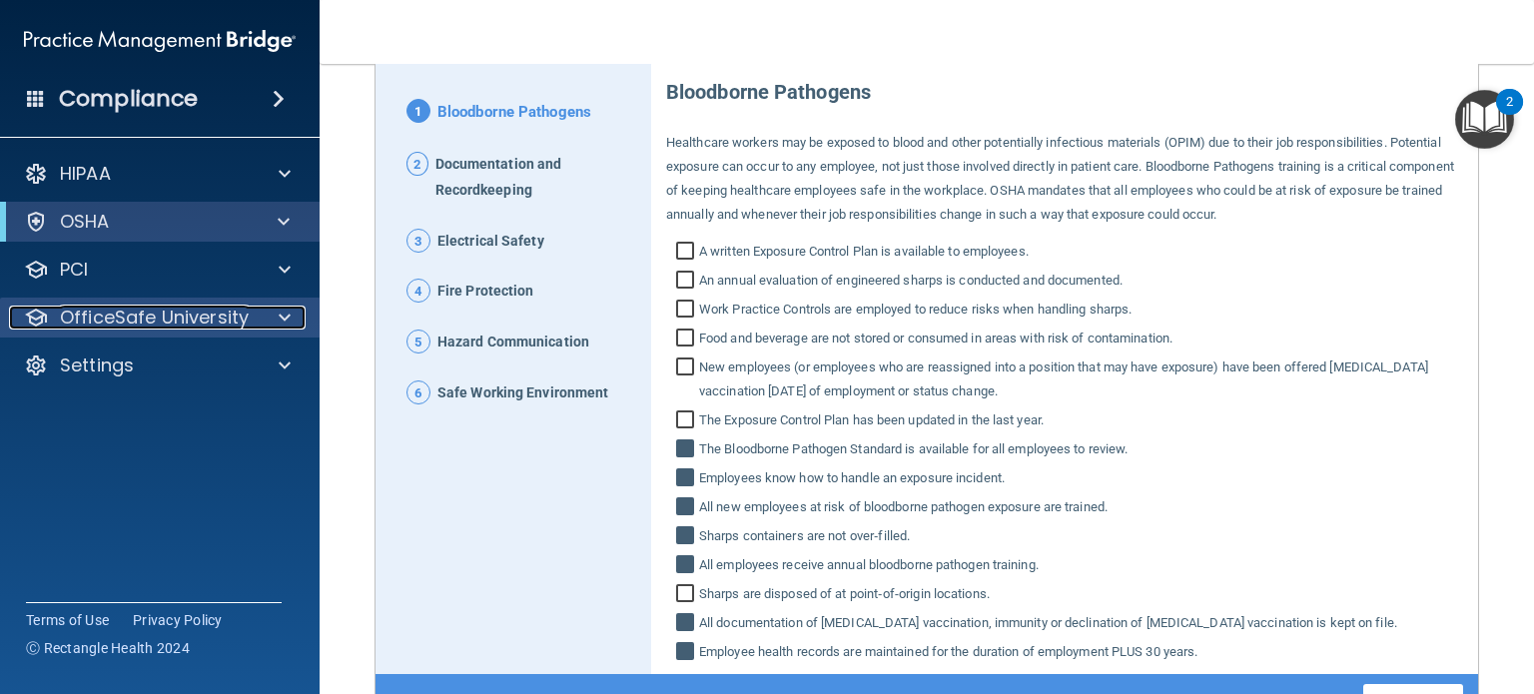
click at [134, 322] on p "OfficeSafe University" at bounding box center [154, 318] width 189 height 24
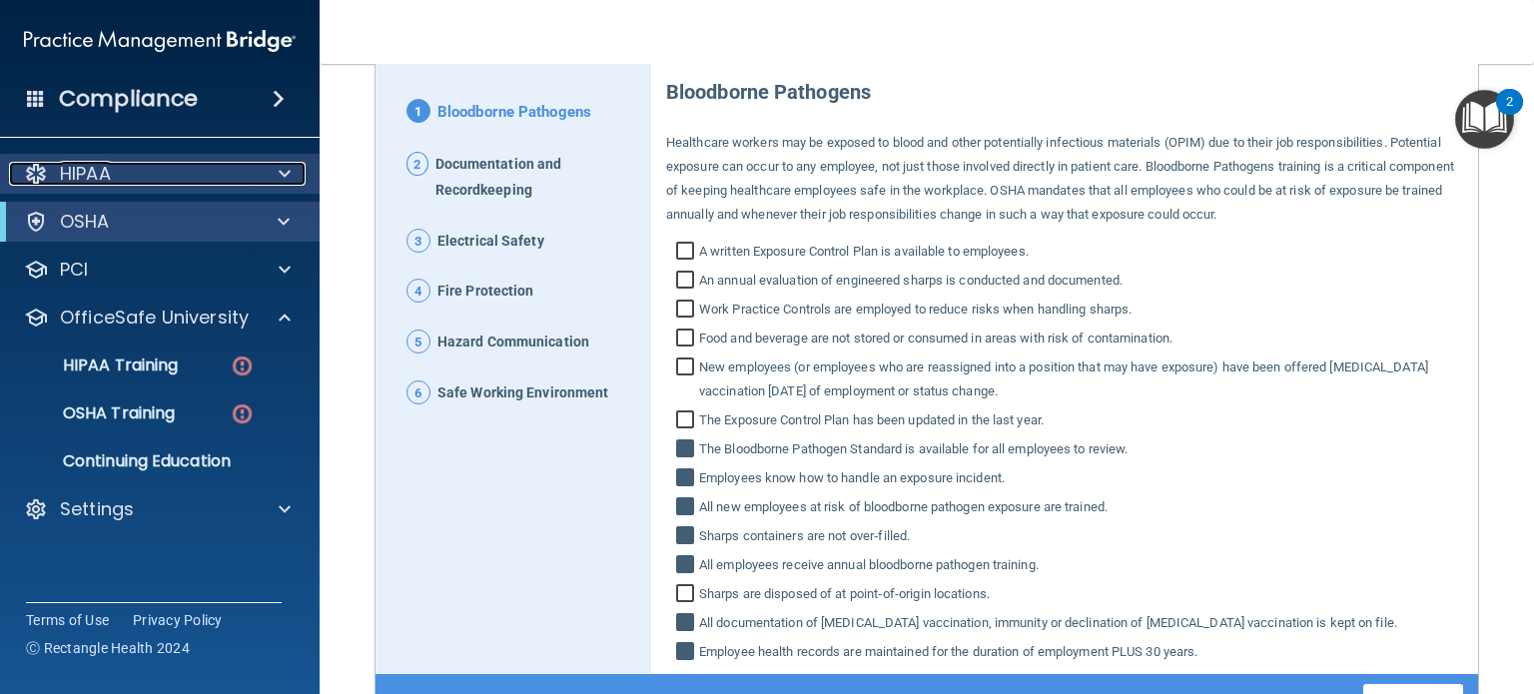
click at [72, 179] on p "HIPAA" at bounding box center [85, 174] width 51 height 24
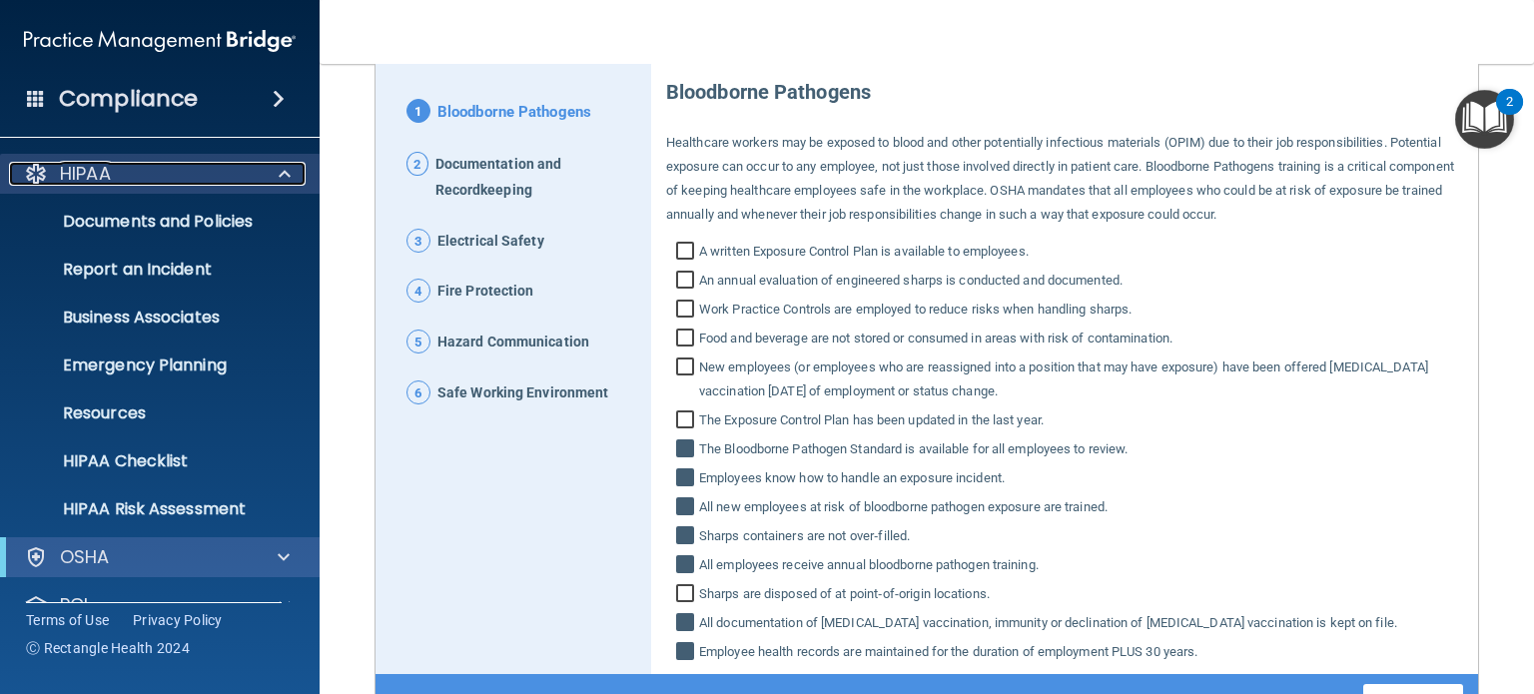
click at [85, 167] on p "HIPAA" at bounding box center [85, 174] width 51 height 24
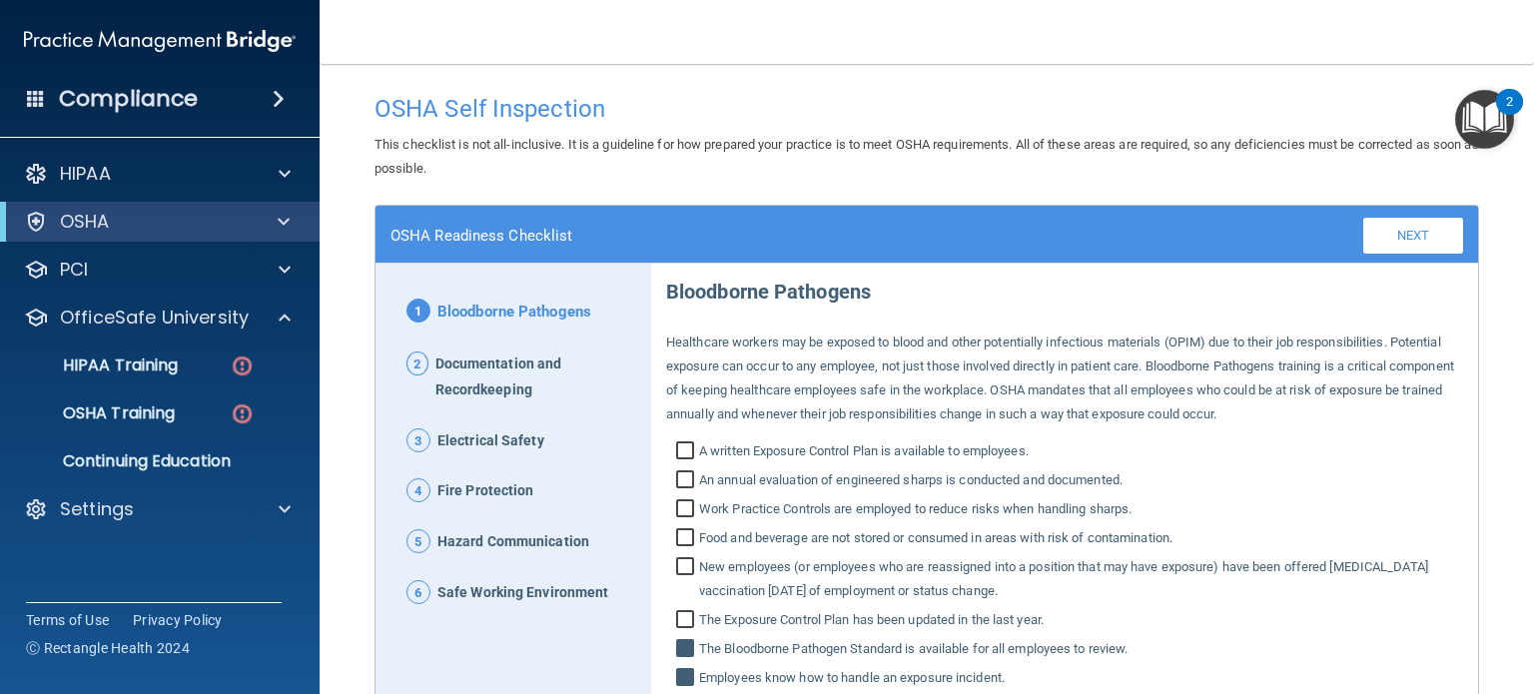
drag, startPoint x: 917, startPoint y: 197, endPoint x: 745, endPoint y: 195, distance: 171.7
click at [914, 197] on div "OSHA Self Inspection This checklist is not all-inclusive. It is a guideline for…" at bounding box center [926, 507] width 1134 height 846
